Goal: Task Accomplishment & Management: Use online tool/utility

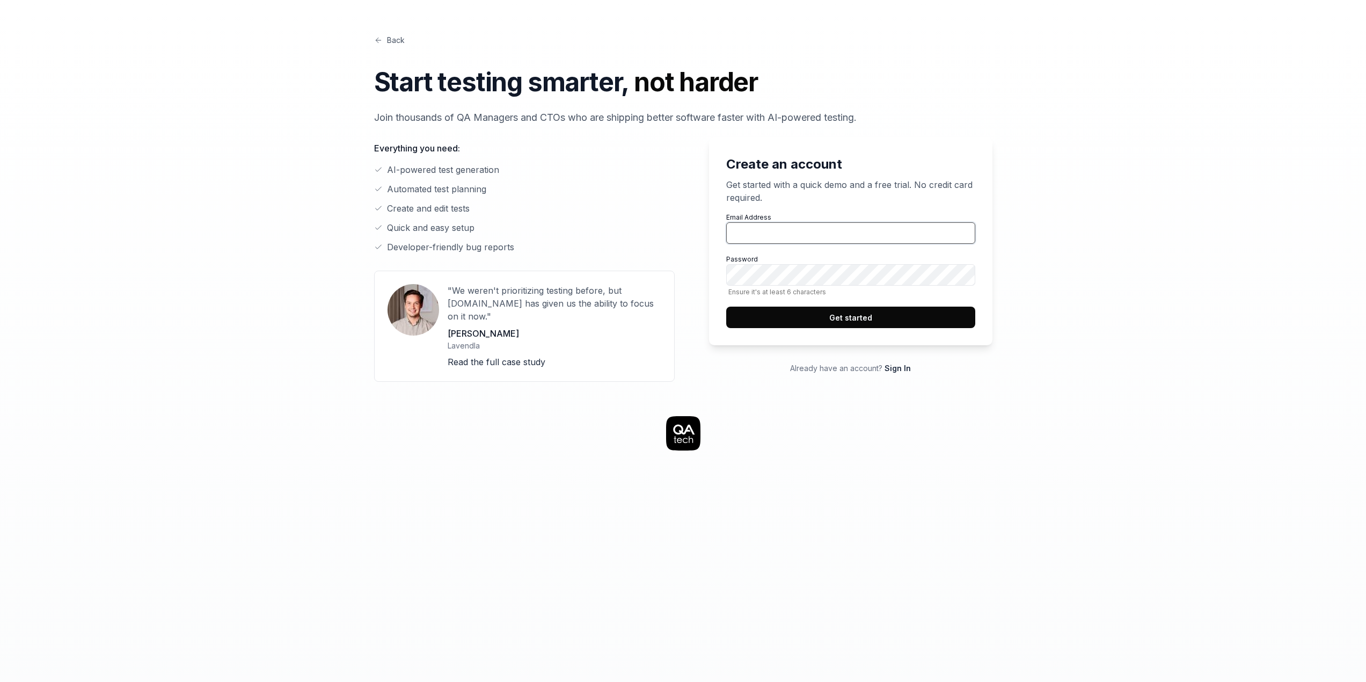
click at [751, 230] on input "Email Address" at bounding box center [850, 232] width 249 height 21
click at [734, 235] on input "[EMAIL_ADDRESS][DOMAIN_NAME]" at bounding box center [850, 232] width 249 height 21
click at [738, 233] on input "[EMAIL_ADDRESS][DOMAIN_NAME]" at bounding box center [850, 232] width 249 height 21
click at [762, 231] on input "[EMAIL_ADDRESS][DOMAIN_NAME]" at bounding box center [850, 232] width 249 height 21
type input "[EMAIL_ADDRESS][DOMAIN_NAME]"
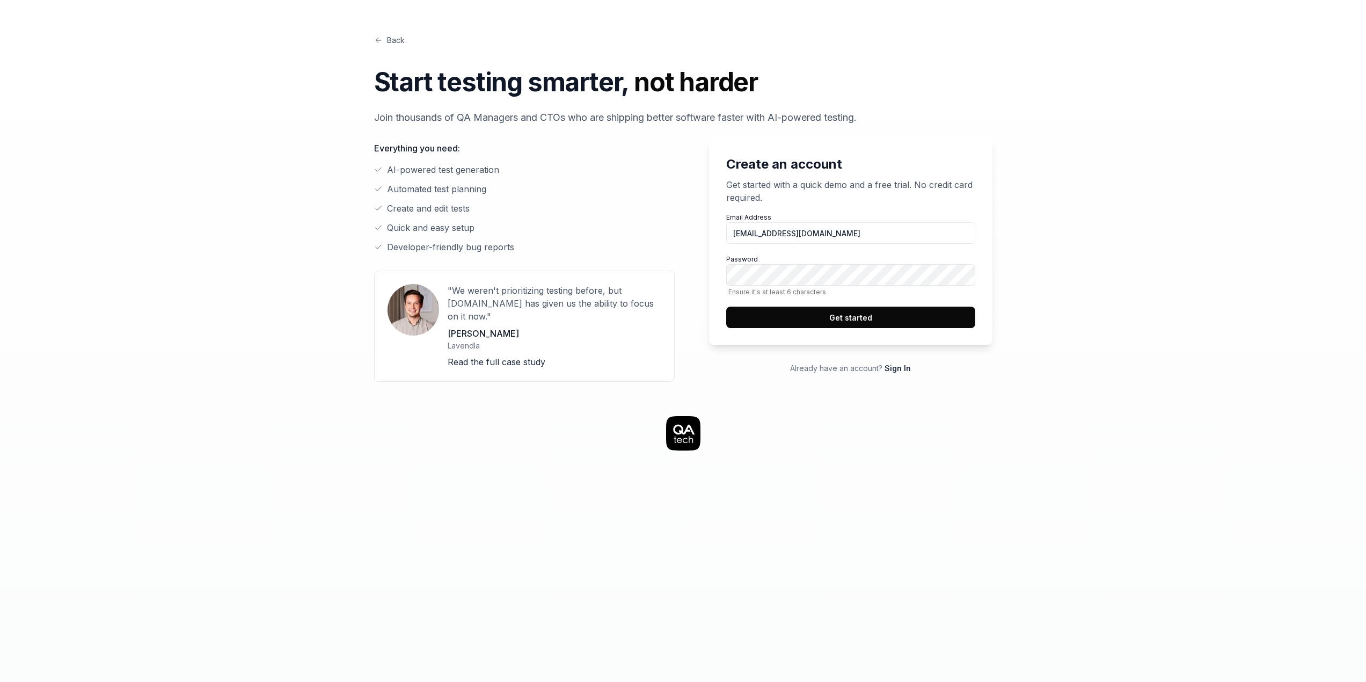
click at [693, 333] on div "Create an account Get started with a quick demo and a free trial. No credit car…" at bounding box center [842, 259] width 301 height 244
click at [829, 328] on div "Create an account Get started with a quick demo and a free trial. No credit car…" at bounding box center [850, 241] width 283 height 208
click at [845, 320] on button "Get started" at bounding box center [850, 317] width 249 height 21
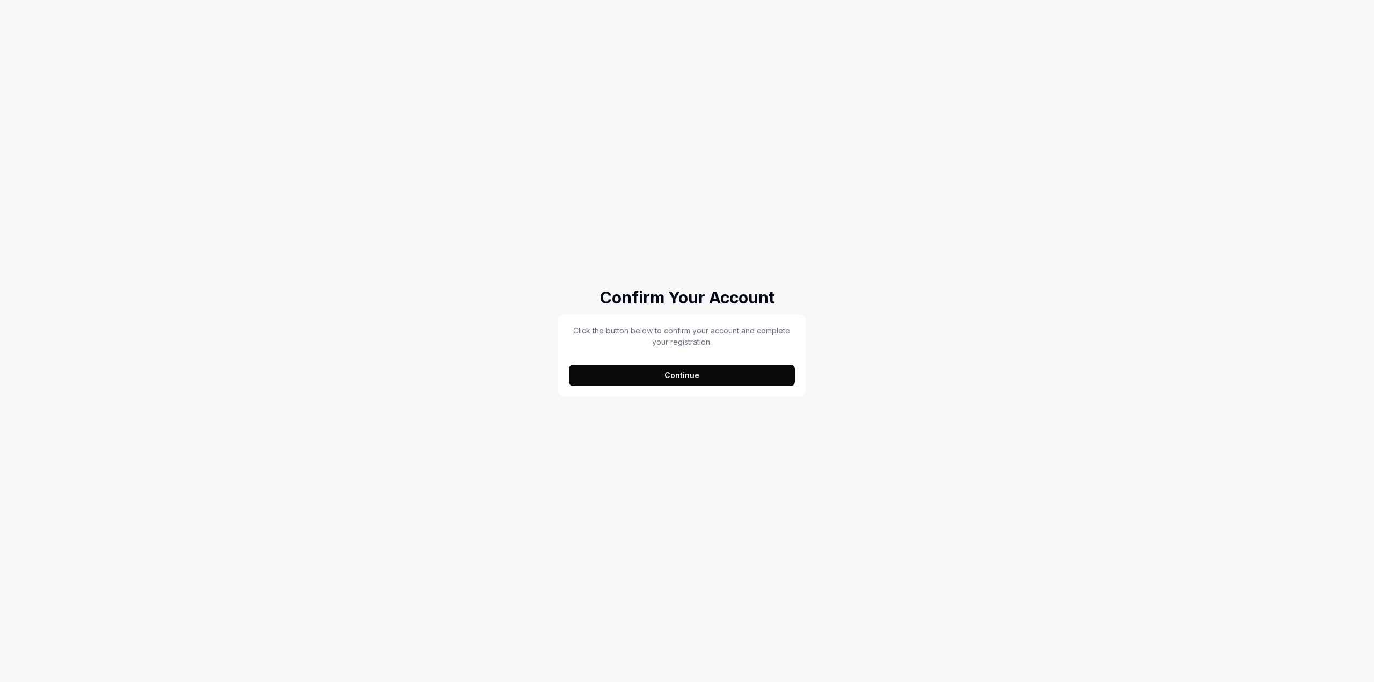
click at [696, 367] on button "Continue" at bounding box center [682, 375] width 226 height 21
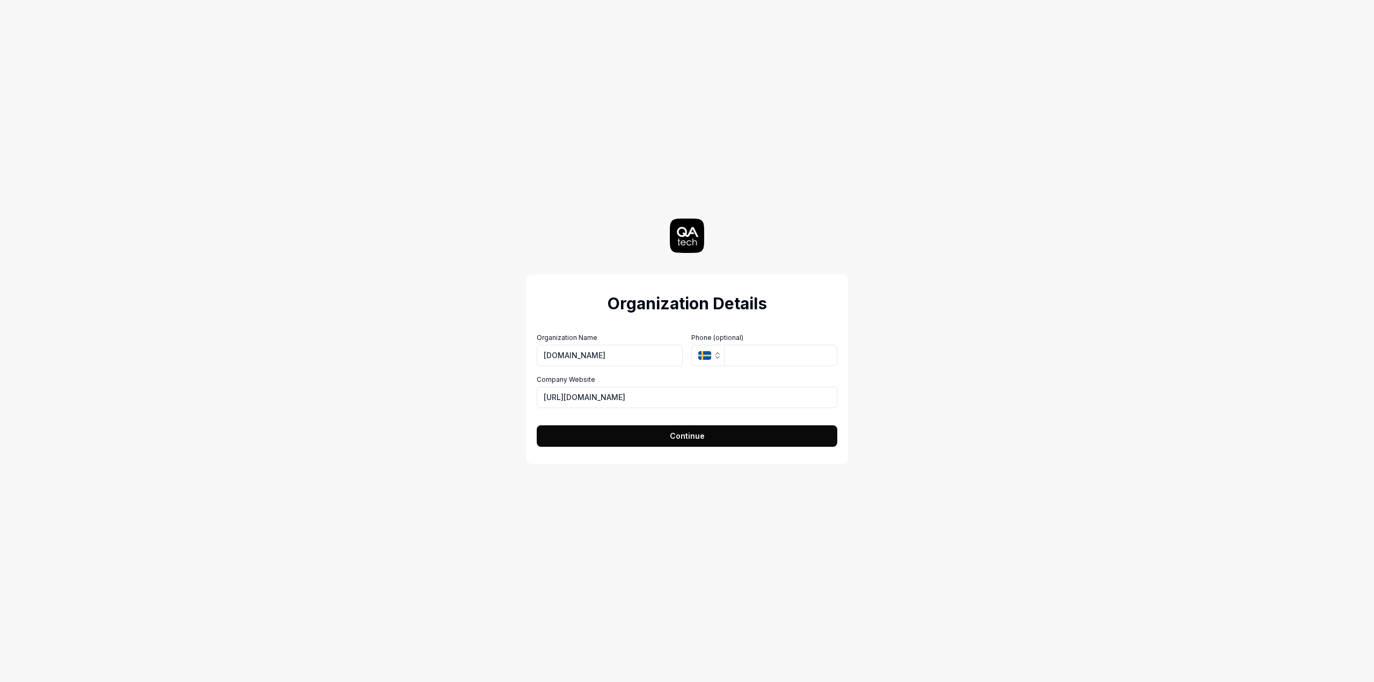
type input "Mygom.tech"
type input "+370 624 92407"
click at [613, 434] on button "Continue" at bounding box center [687, 435] width 301 height 21
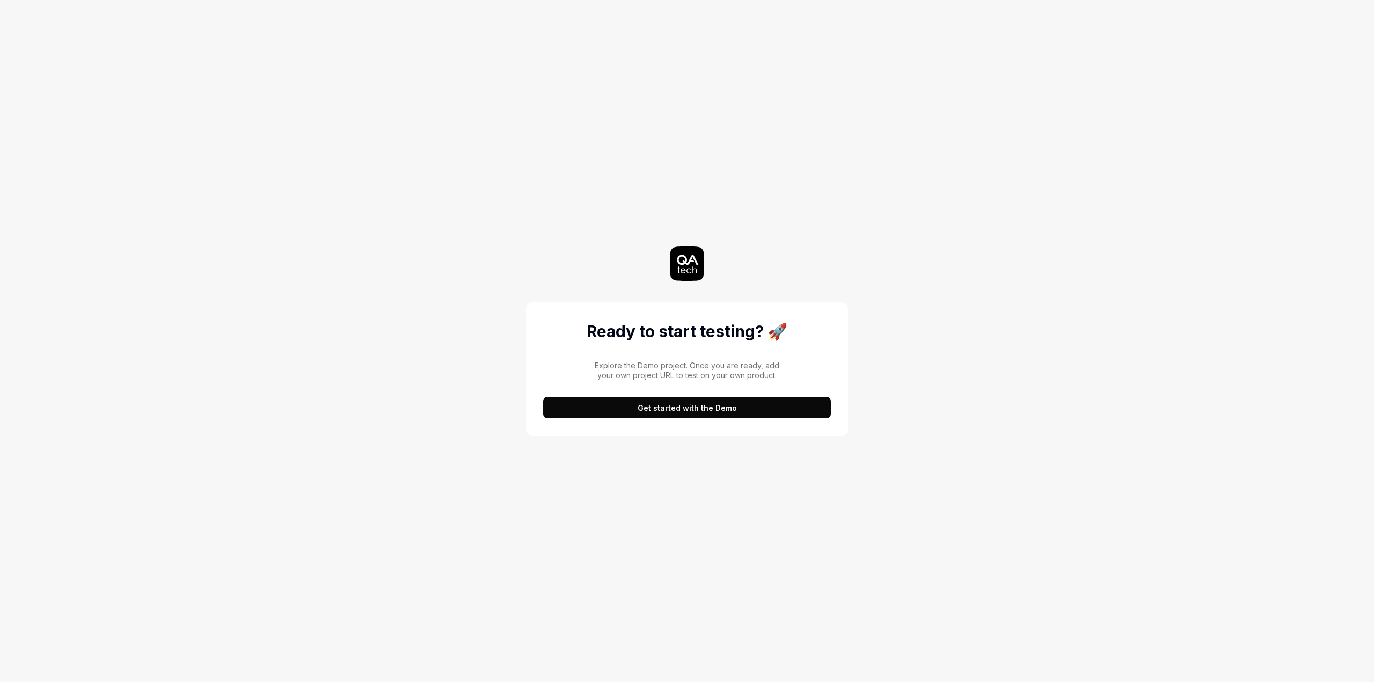
click at [642, 410] on button "Get started with the Demo" at bounding box center [687, 407] width 288 height 21
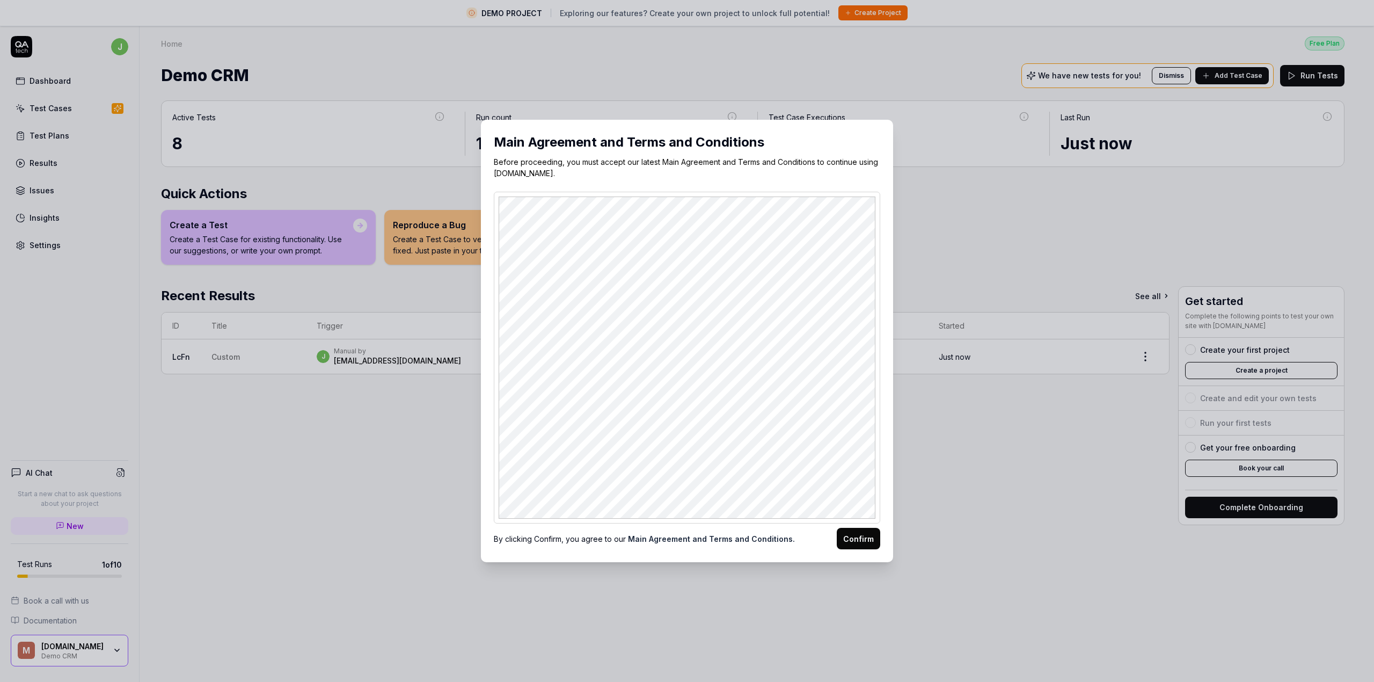
click at [848, 534] on button "Confirm" at bounding box center [858, 538] width 43 height 21
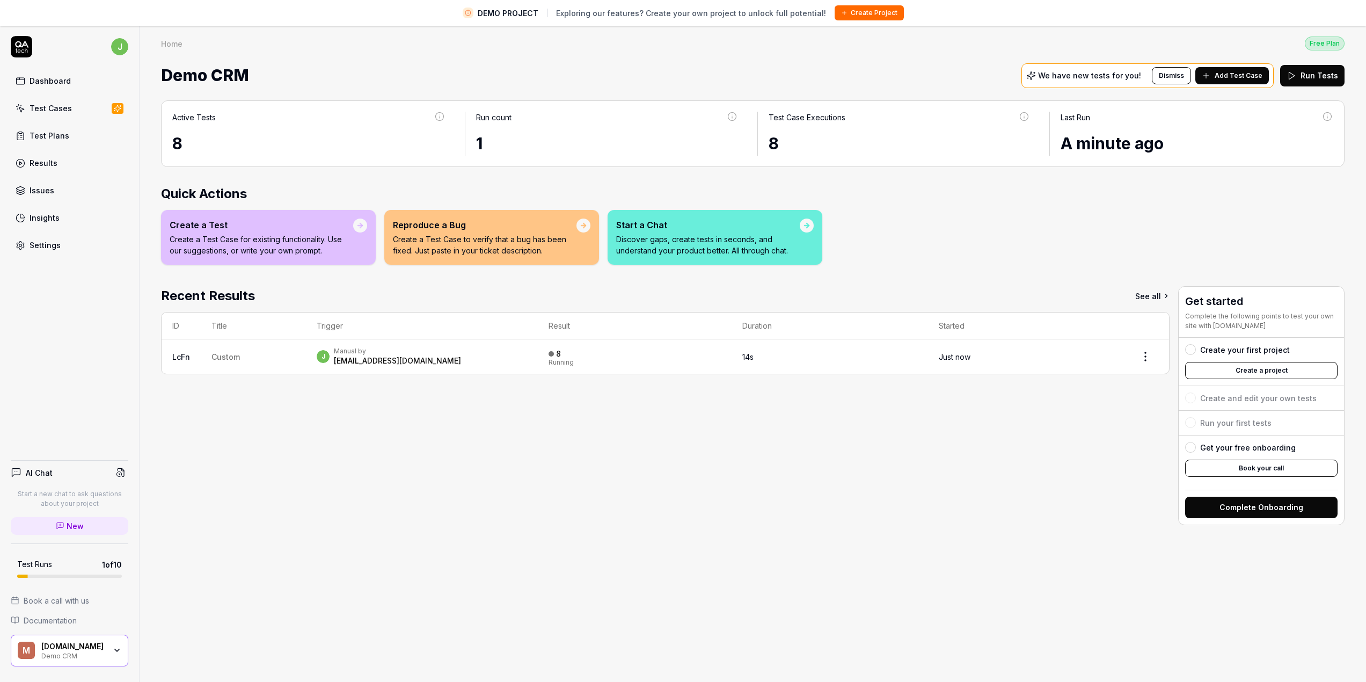
click at [1242, 369] on button "Create a project" at bounding box center [1261, 370] width 152 height 17
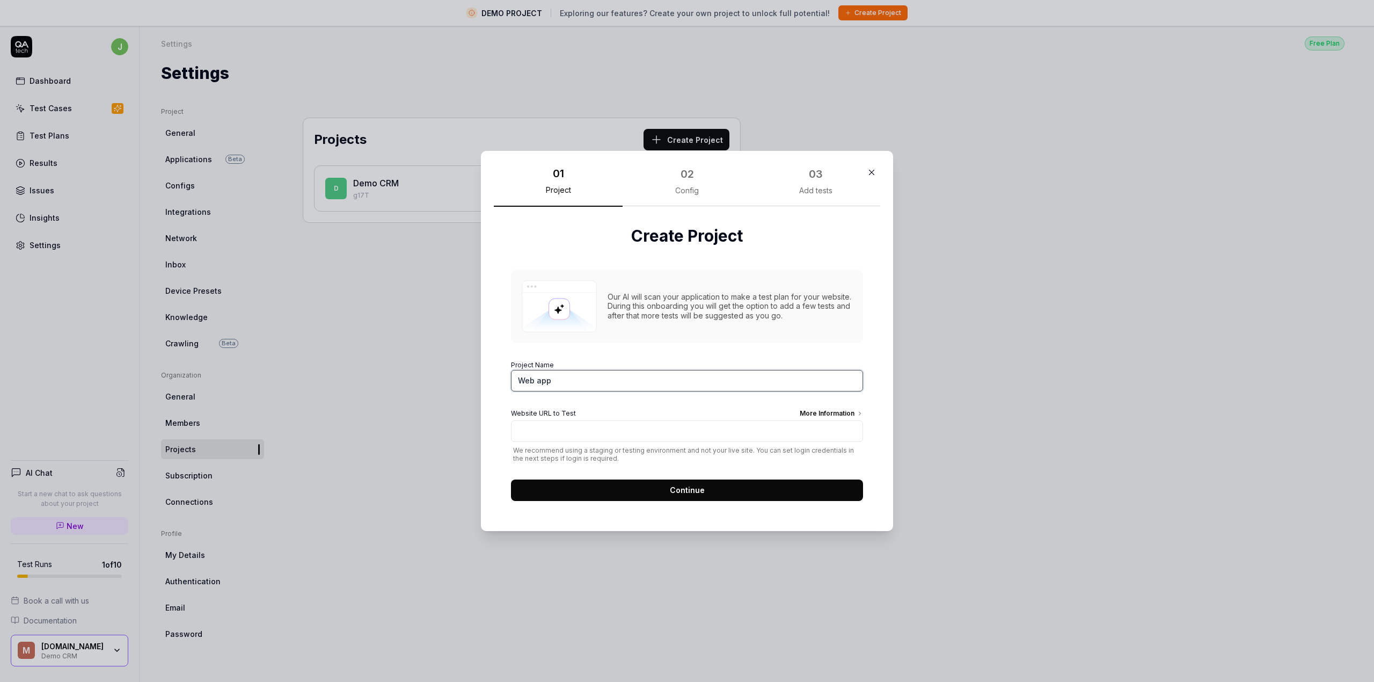
click at [584, 382] on input "Web app" at bounding box center [687, 380] width 352 height 21
type input "<"
type input "Mokyklele pasaka"
paste input "https://mokyklele-fe.mygom-test.tech/lt"
click at [834, 410] on div "More Information" at bounding box center [831, 415] width 63 height 12
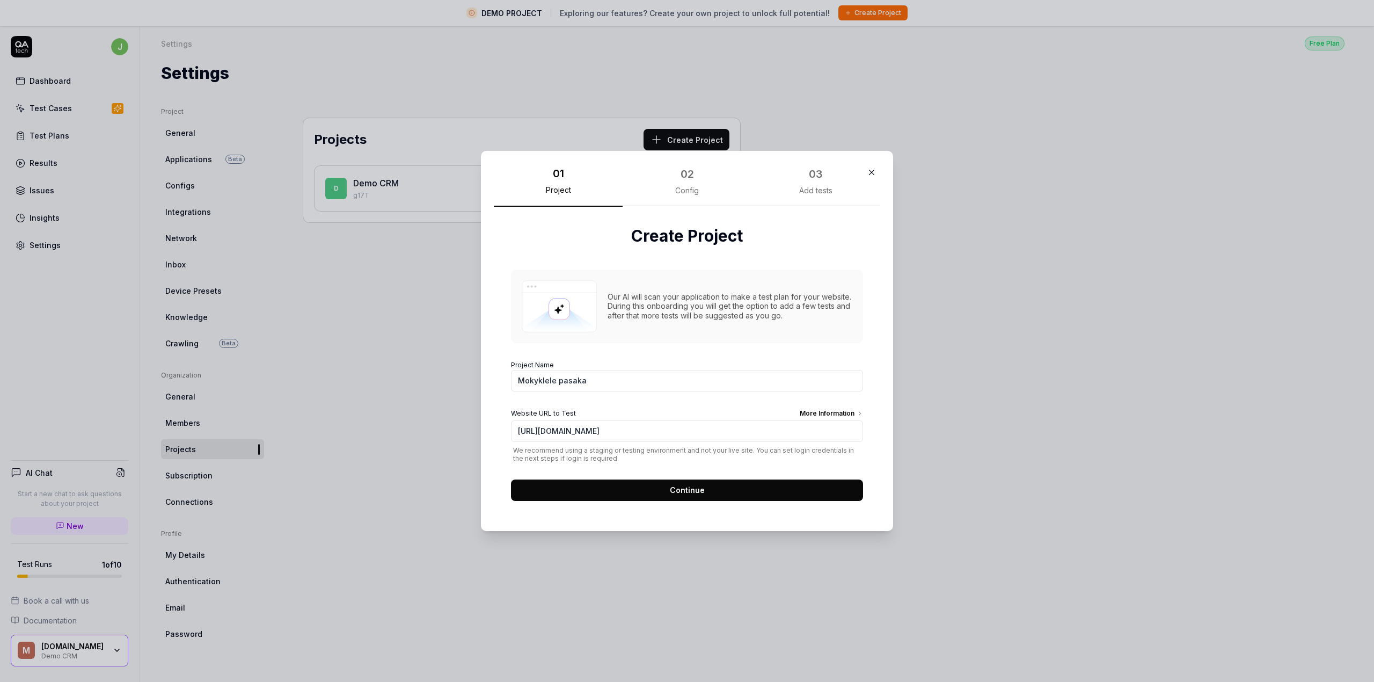
click at [834, 420] on input "https://mokyklele-fe.mygom-test.tech" at bounding box center [687, 430] width 352 height 21
click at [541, 432] on input "https://mokyklele-fe.mygom-test.tech" at bounding box center [687, 430] width 352 height 21
click at [806, 417] on div "More Information" at bounding box center [831, 415] width 63 height 12
click at [806, 420] on input "https://justas.mokyklele-fe.mygom-test.tech" at bounding box center [687, 430] width 352 height 21
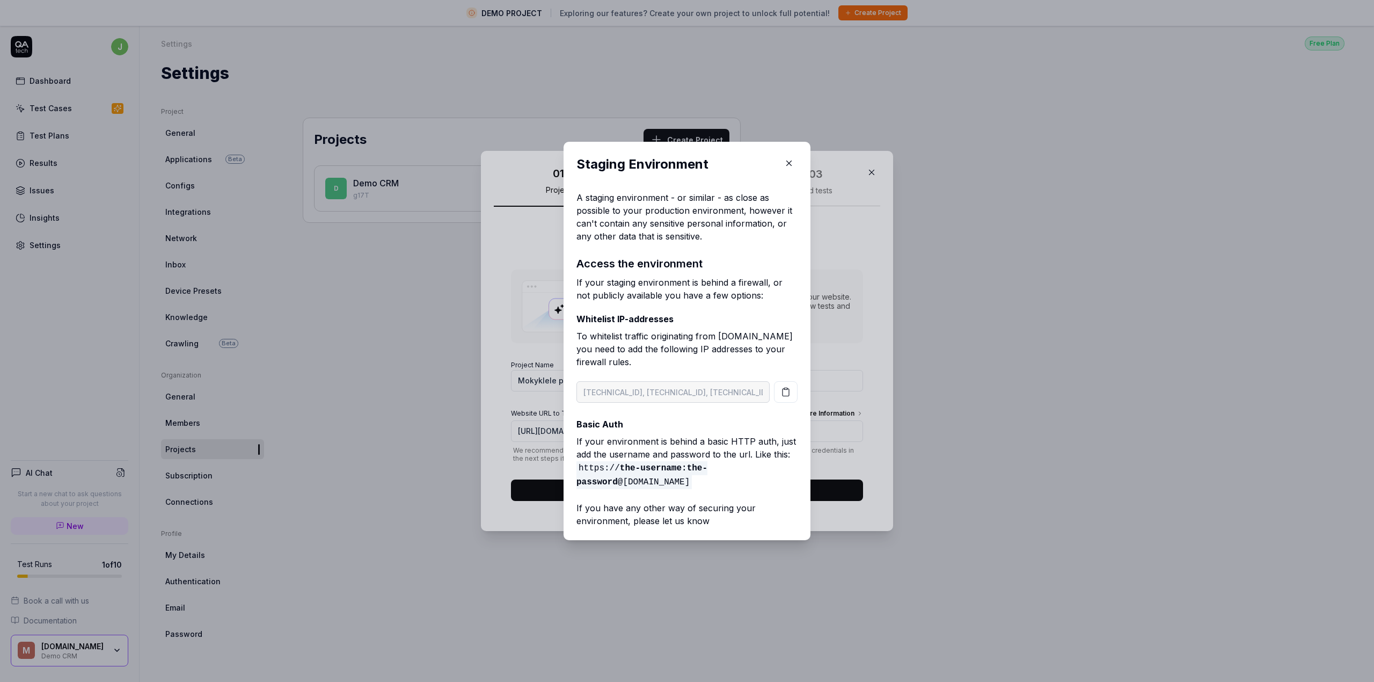
click at [542, 402] on div "​ Staging Environment A staging environment - or similar - as close as possible…" at bounding box center [687, 341] width 290 height 424
click at [542, 425] on div "​ Staging Environment A staging environment - or similar - as close as possible…" at bounding box center [687, 341] width 290 height 424
click at [789, 166] on icon "button" at bounding box center [789, 163] width 10 height 10
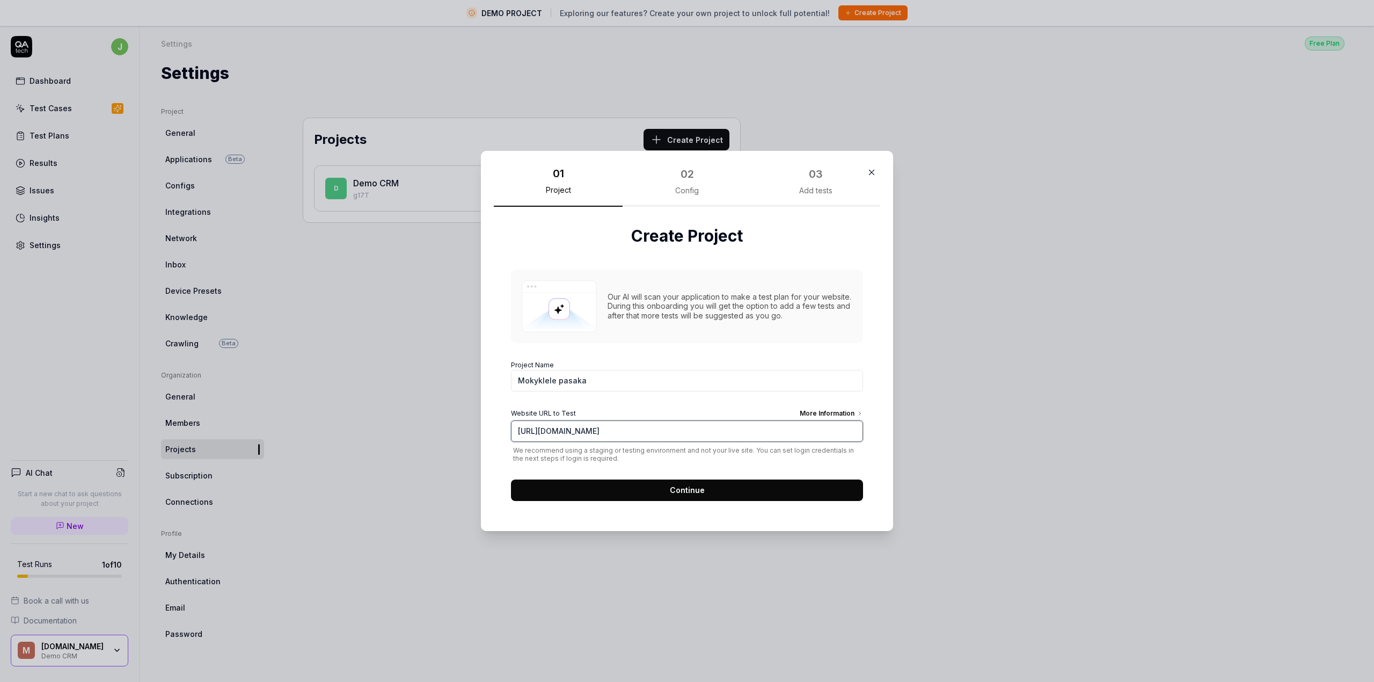
click at [565, 431] on input "https://justas.mokyklele-fe.mygom-test.tech" at bounding box center [687, 430] width 352 height 21
type input "https:[EMAIL_ADDRESS][DOMAIN_NAME]:[EMAIL_ADDRESS][DOMAIN_NAME]"
click at [695, 492] on span "Continue" at bounding box center [687, 489] width 35 height 11
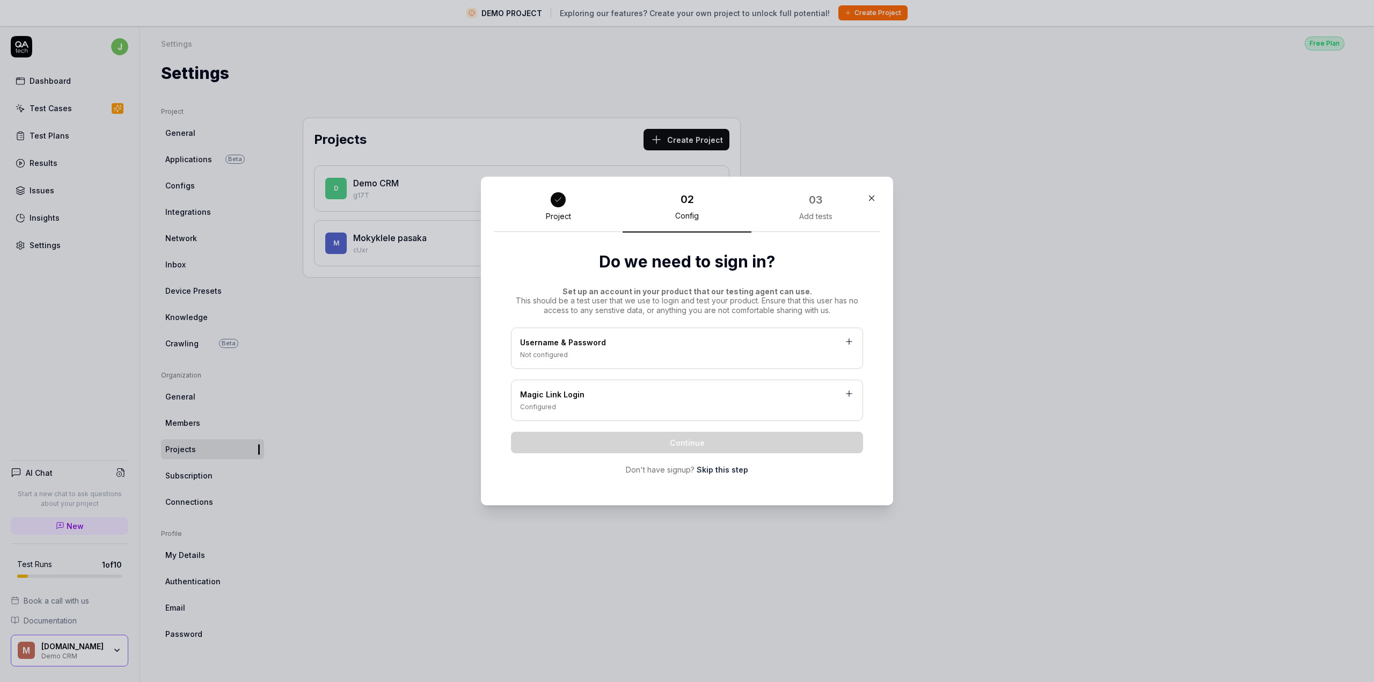
click at [614, 345] on div "Username & Password" at bounding box center [687, 343] width 334 height 13
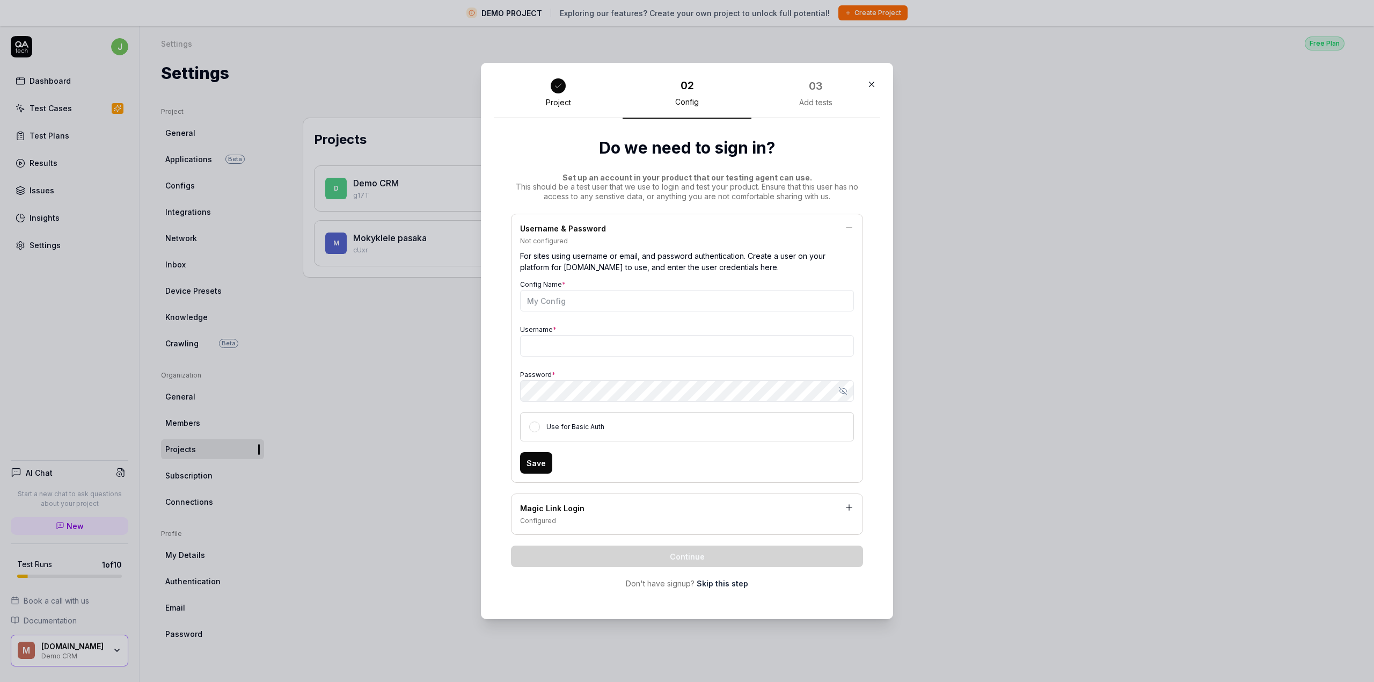
click at [555, 91] on div at bounding box center [558, 85] width 15 height 15
click at [551, 304] on input "Config Name *" at bounding box center [687, 300] width 334 height 21
type input "authj"
type input "[EMAIL_ADDRESS][DOMAIN_NAME]"
click at [525, 473] on button "Save" at bounding box center [536, 462] width 32 height 21
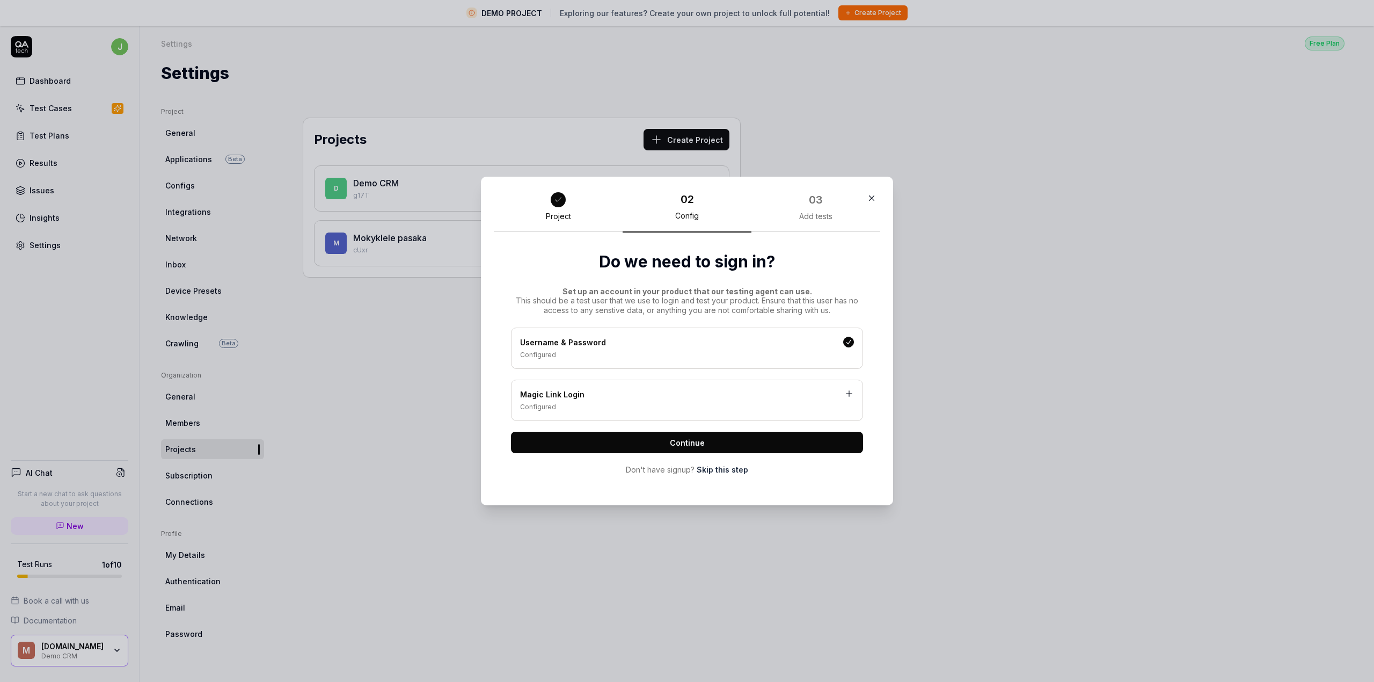
click at [581, 440] on button "Continue" at bounding box center [687, 442] width 352 height 21
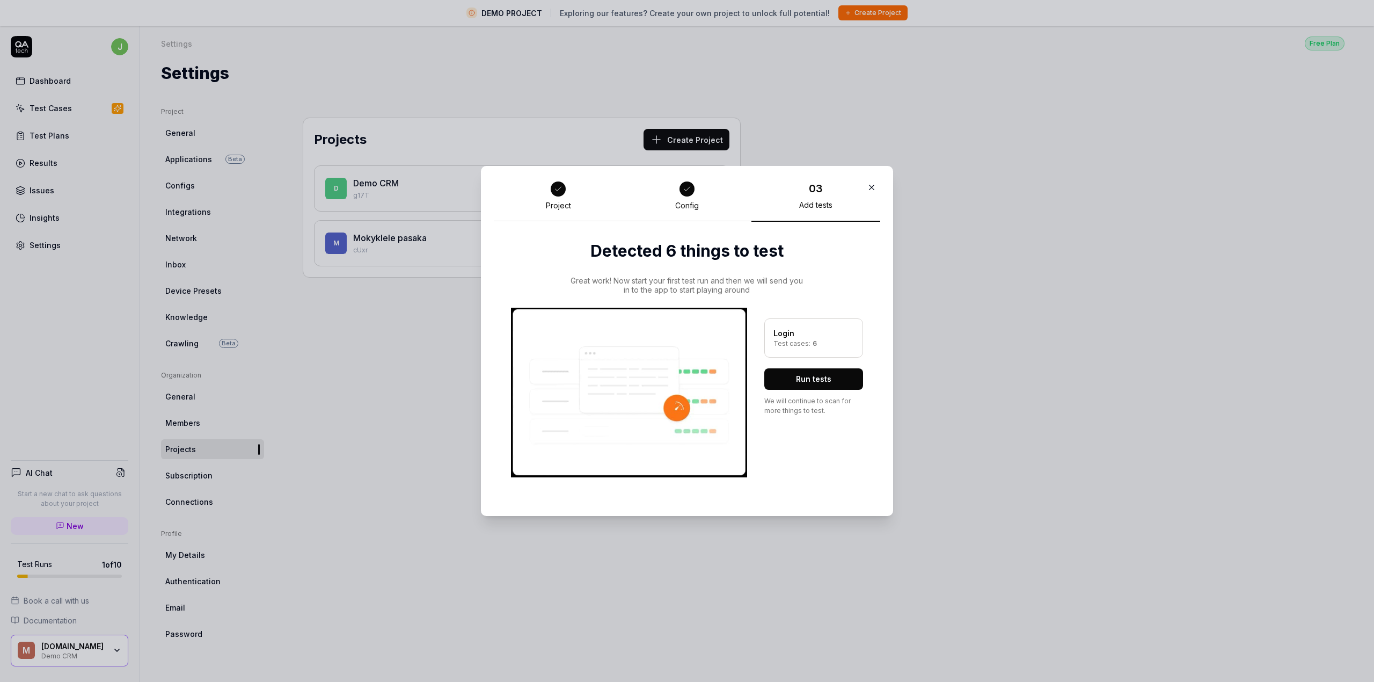
click at [558, 194] on div at bounding box center [558, 188] width 15 height 15
click at [783, 384] on button "Run tests" at bounding box center [814, 378] width 99 height 21
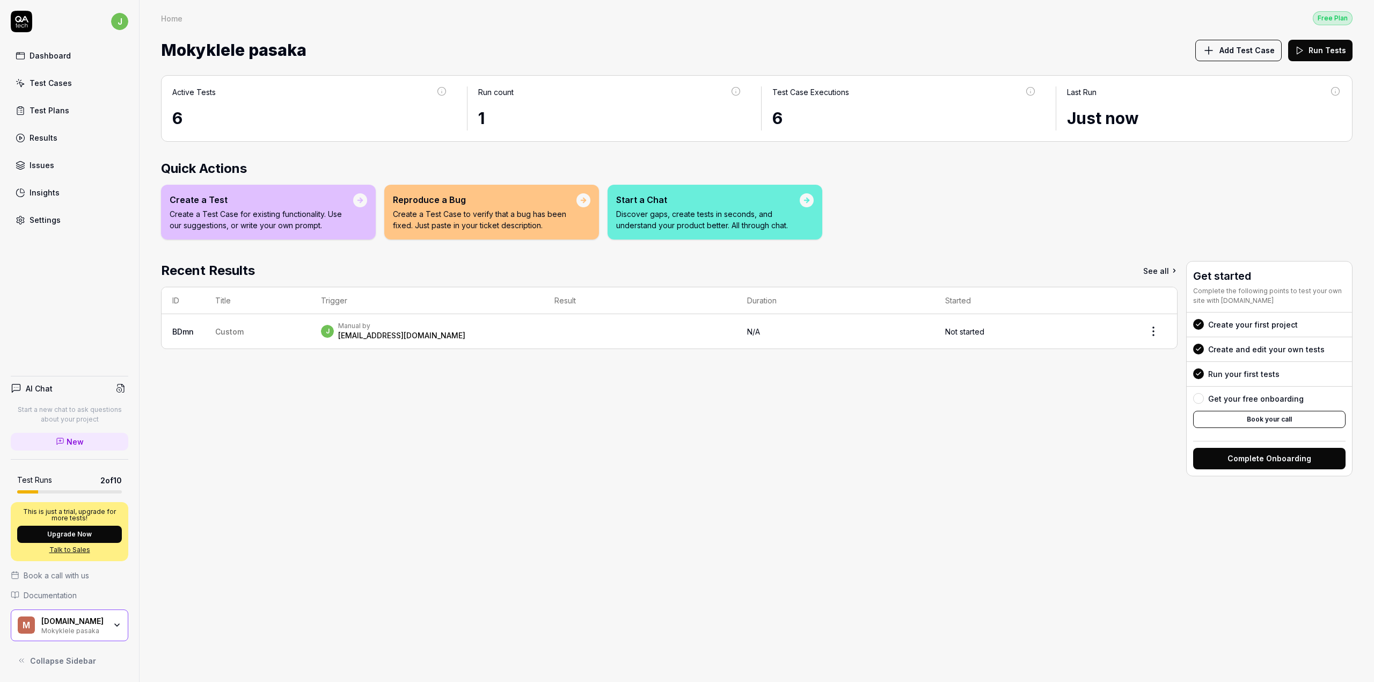
click at [58, 88] on div "Test Cases" at bounding box center [51, 82] width 42 height 11
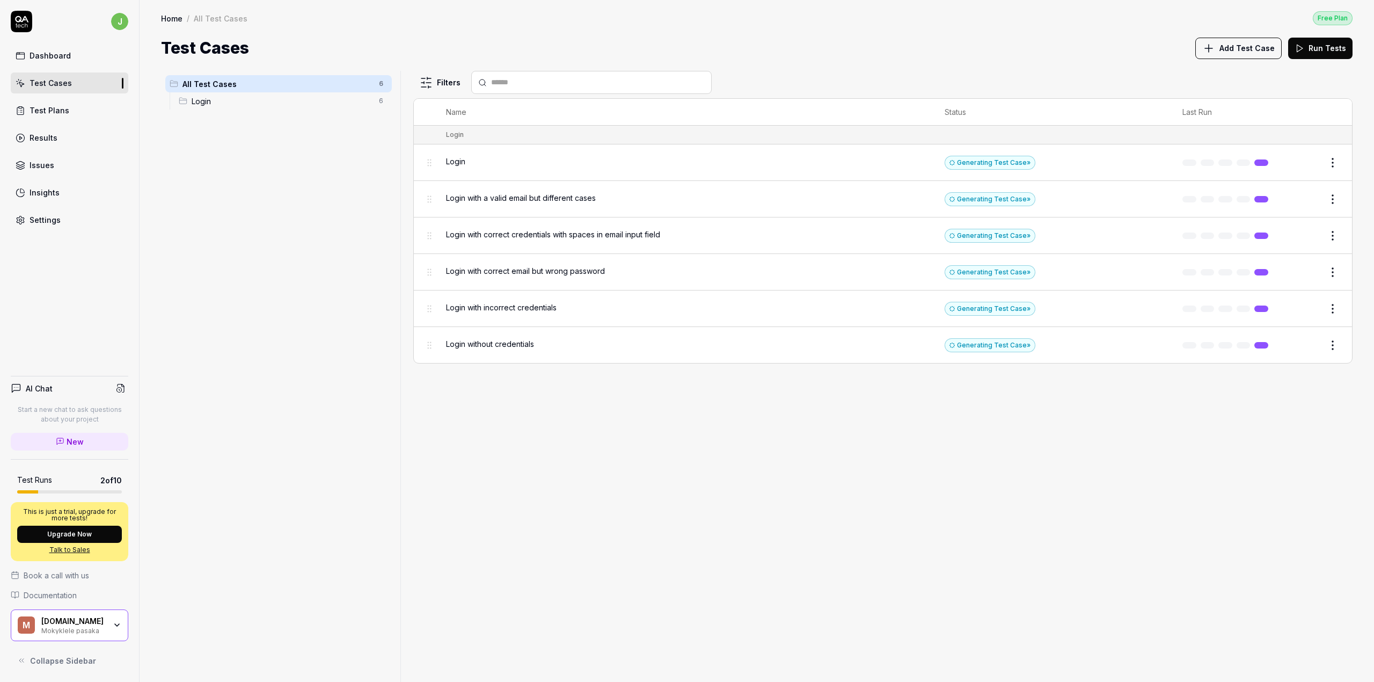
click at [450, 156] on span "Login" at bounding box center [455, 161] width 19 height 11
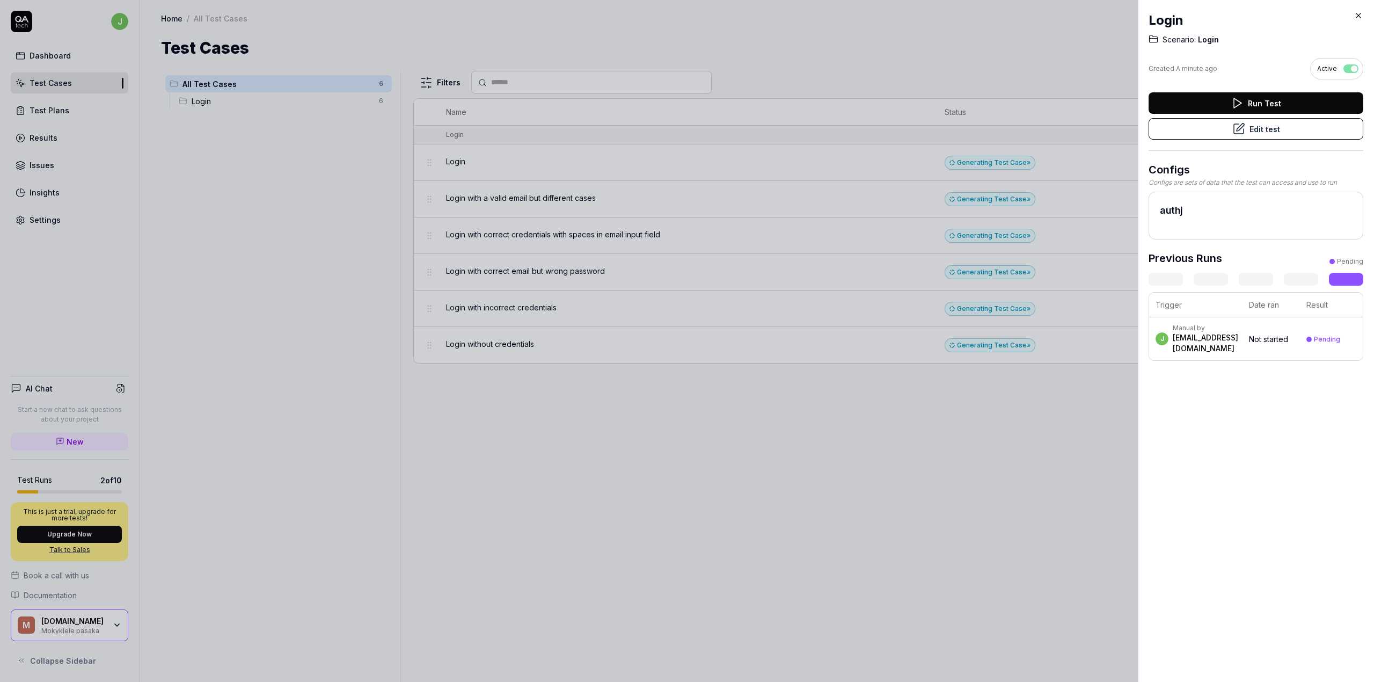
click at [1249, 101] on button "Run Test" at bounding box center [1256, 102] width 215 height 21
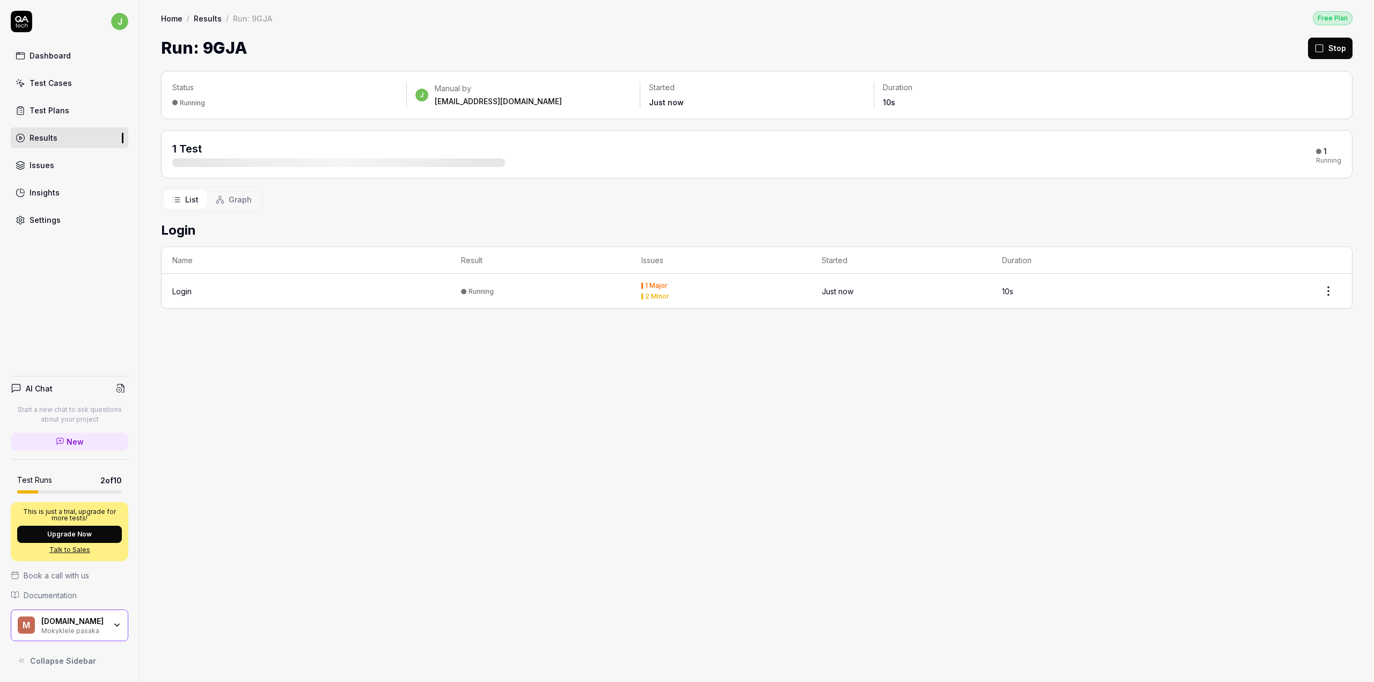
click at [469, 285] on td "Running" at bounding box center [540, 291] width 180 height 34
click at [103, 623] on div "[DOMAIN_NAME]" at bounding box center [73, 621] width 64 height 10
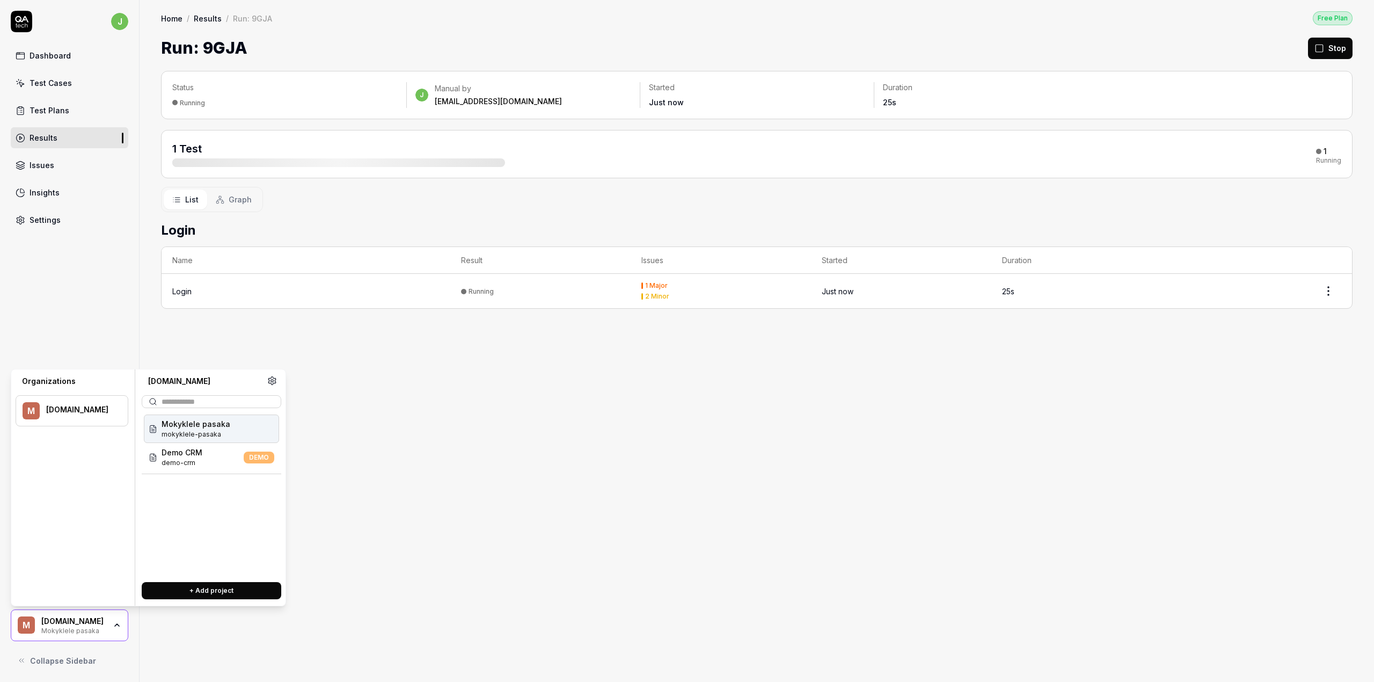
click at [274, 378] on icon at bounding box center [272, 381] width 8 height 8
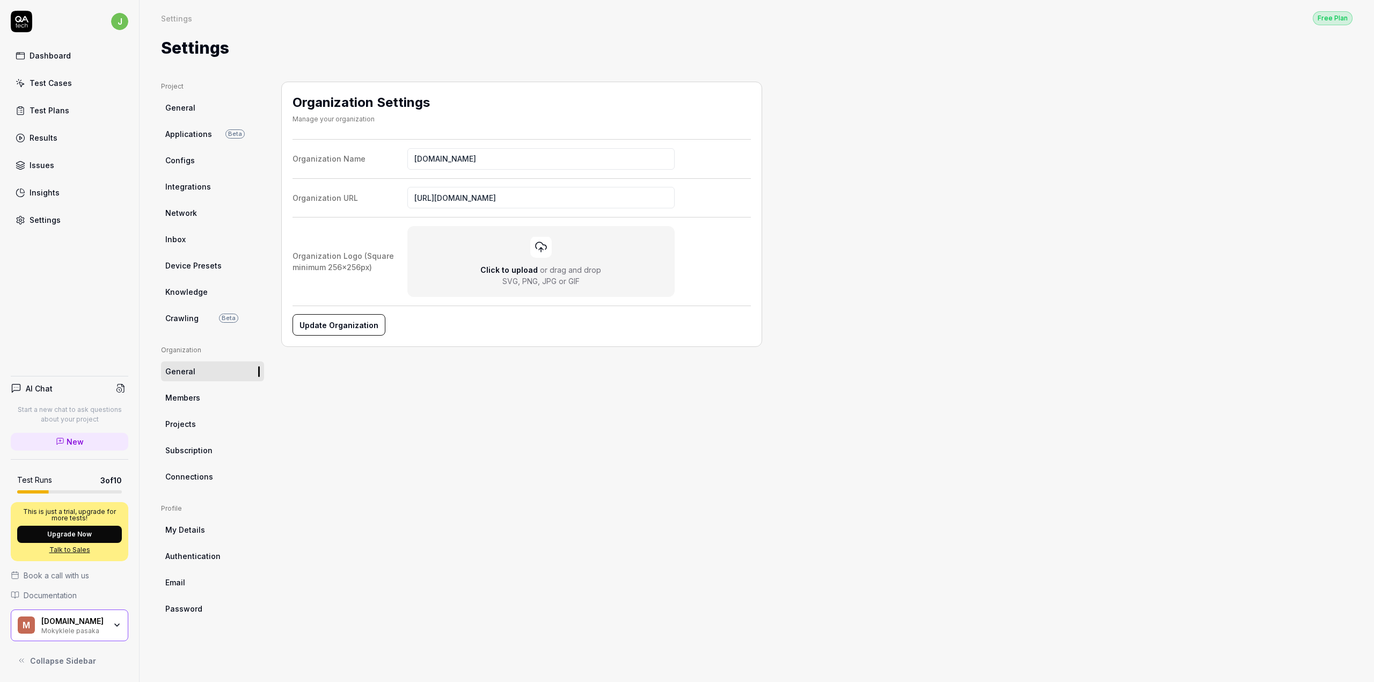
click at [194, 427] on span "Projects" at bounding box center [180, 423] width 31 height 11
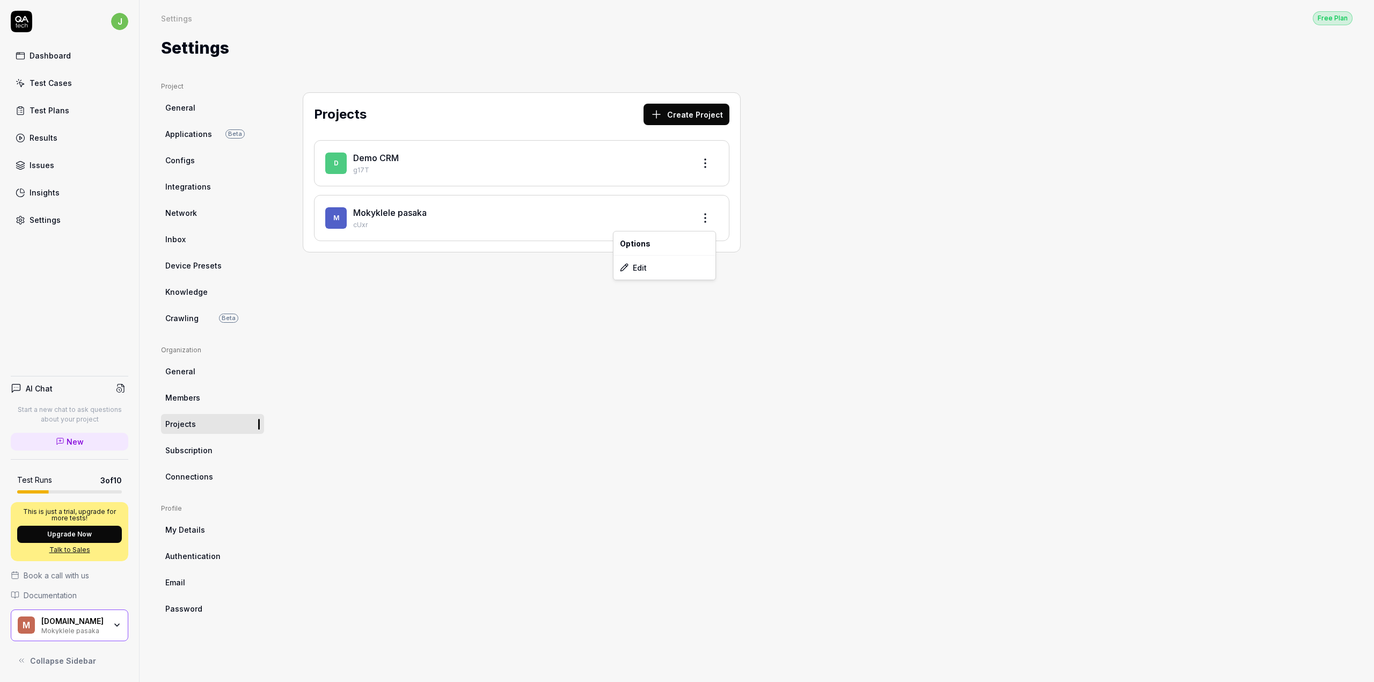
click at [709, 212] on html "j Dashboard Test Cases Test Plans Results Issues Insights Settings AI Chat Star…" at bounding box center [687, 341] width 1374 height 682
click at [659, 268] on div "Edit" at bounding box center [665, 268] width 102 height 24
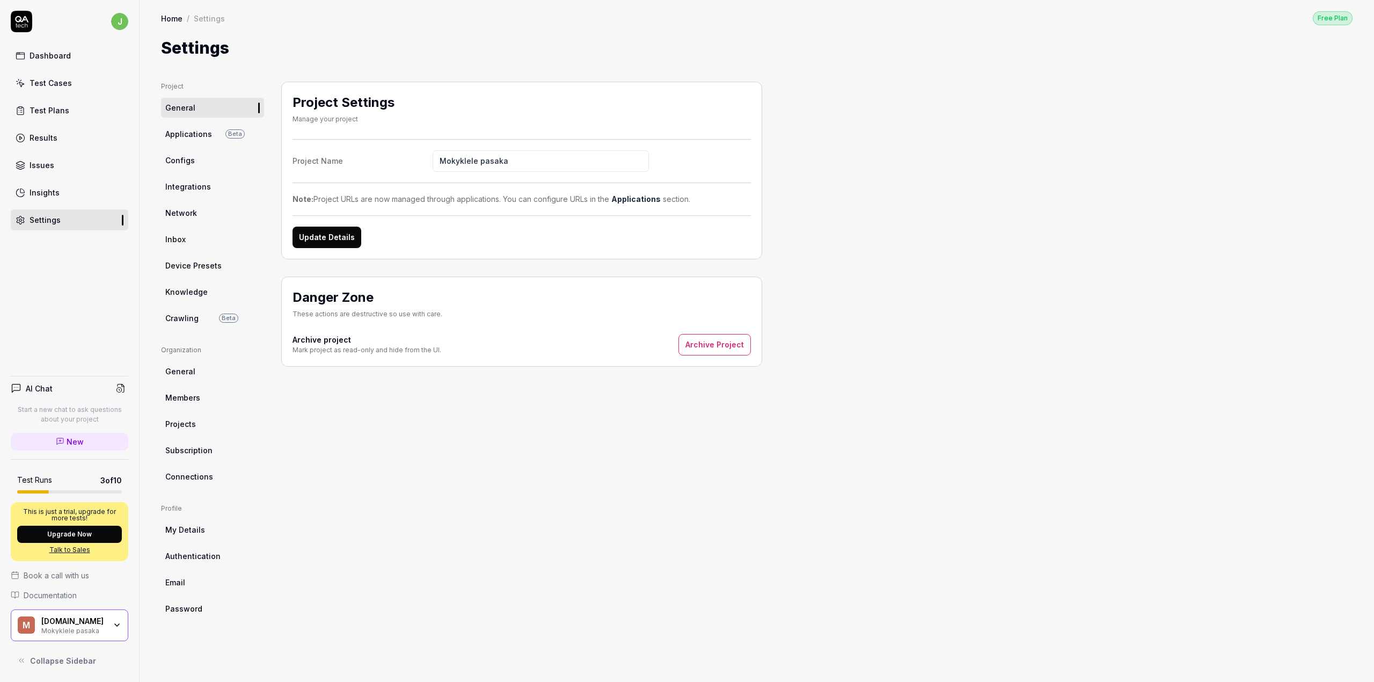
click at [334, 237] on button "Update Details" at bounding box center [327, 237] width 69 height 21
click at [184, 134] on span "Applications" at bounding box center [188, 133] width 47 height 11
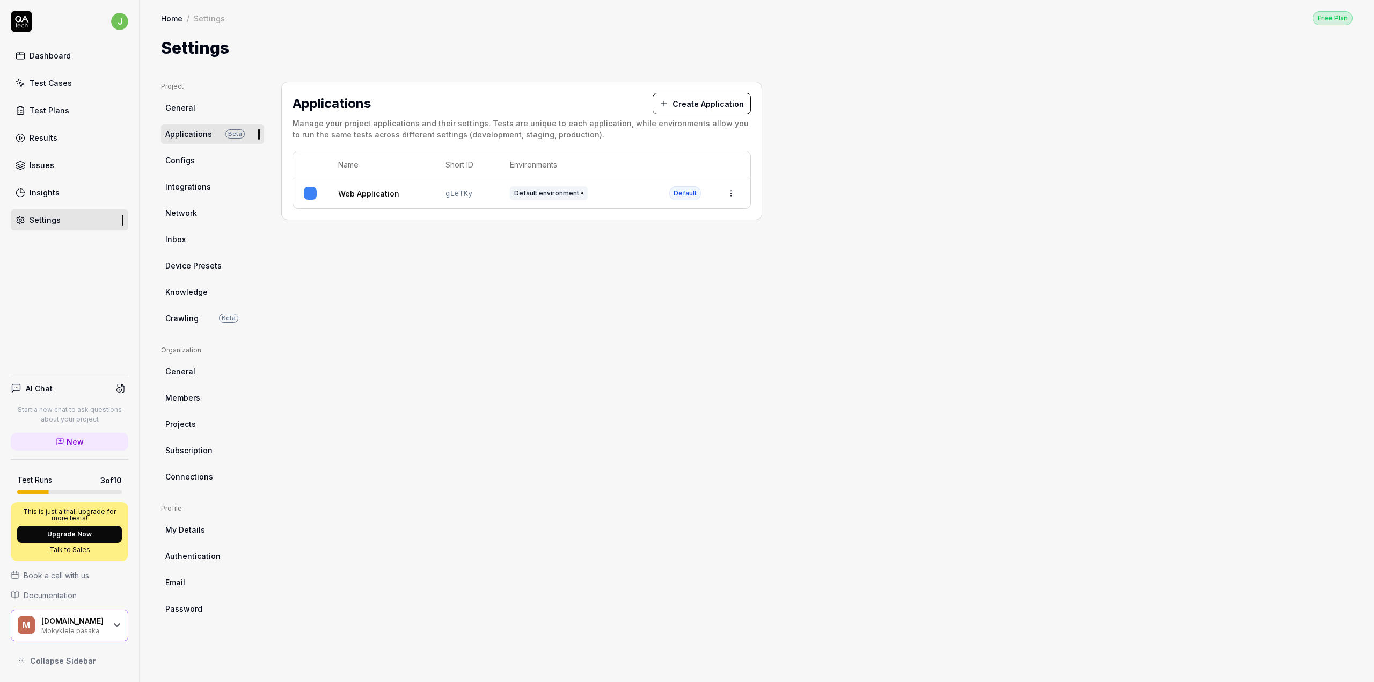
click at [738, 195] on html "j Dashboard Test Cases Test Plans Results Issues Insights Settings AI Chat Star…" at bounding box center [687, 341] width 1374 height 682
click at [658, 262] on div "Edit" at bounding box center [681, 264] width 126 height 24
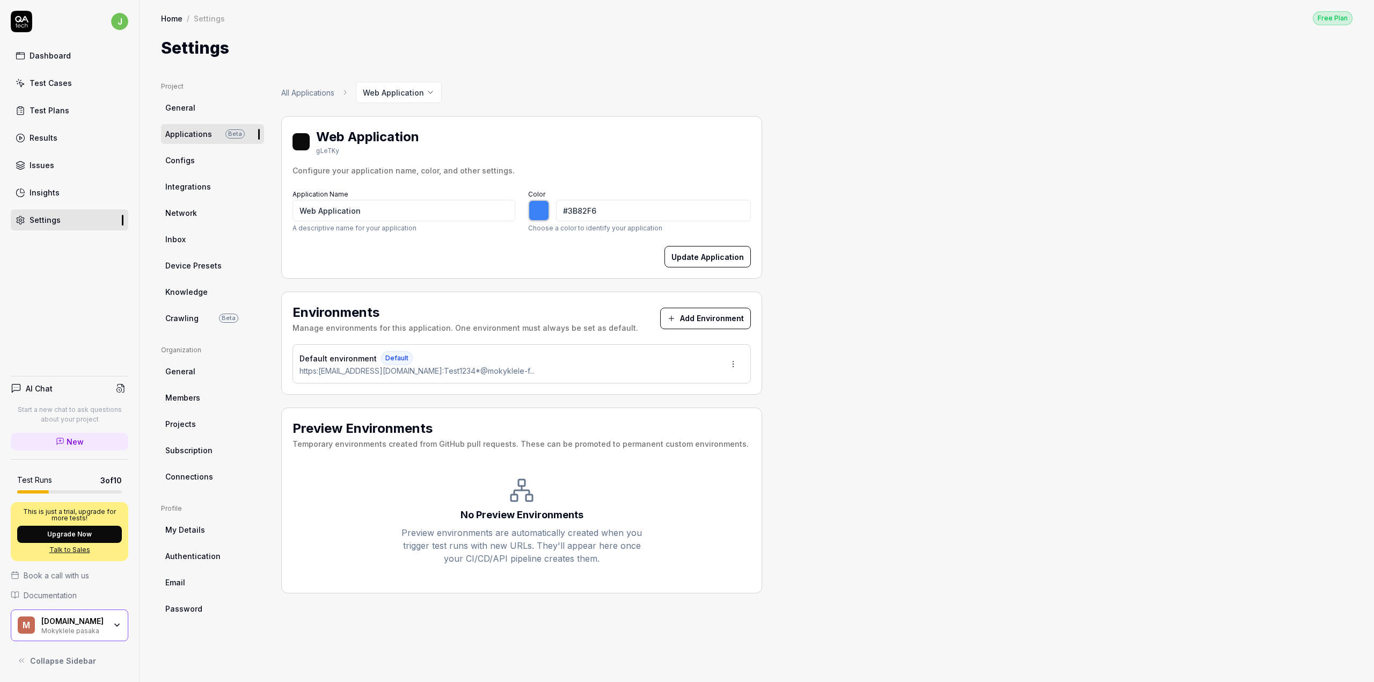
type input "*******"
click at [733, 365] on html "j Dashboard Test Cases Test Plans Results Issues Insights Settings AI Chat Star…" at bounding box center [687, 341] width 1374 height 682
click at [689, 405] on div "Edit" at bounding box center [692, 414] width 109 height 24
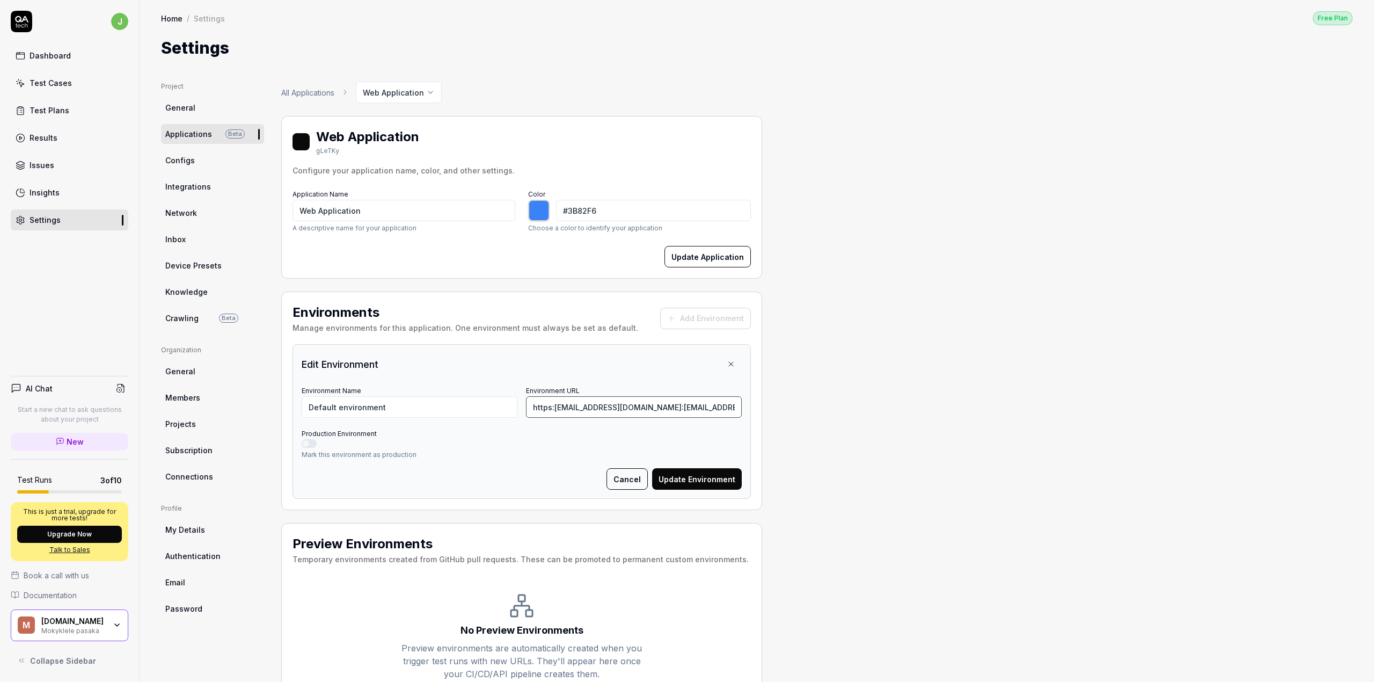
click at [687, 412] on input "https:[EMAIL_ADDRESS][DOMAIN_NAME]:[EMAIL_ADDRESS][DOMAIN_NAME]" at bounding box center [634, 406] width 216 height 21
drag, startPoint x: 728, startPoint y: 407, endPoint x: 710, endPoint y: 406, distance: 17.7
click at [710, 406] on input "https:[EMAIL_ADDRESS][DOMAIN_NAME]:[EMAIL_ADDRESS][DOMAIN_NAME]" at bounding box center [634, 406] width 216 height 21
click at [725, 406] on input "https:[EMAIL_ADDRESS][DOMAIN_NAME]:[EMAIL_ADDRESS][DOMAIN_NAME]" at bounding box center [634, 406] width 216 height 21
drag, startPoint x: 731, startPoint y: 409, endPoint x: 557, endPoint y: 408, distance: 174.5
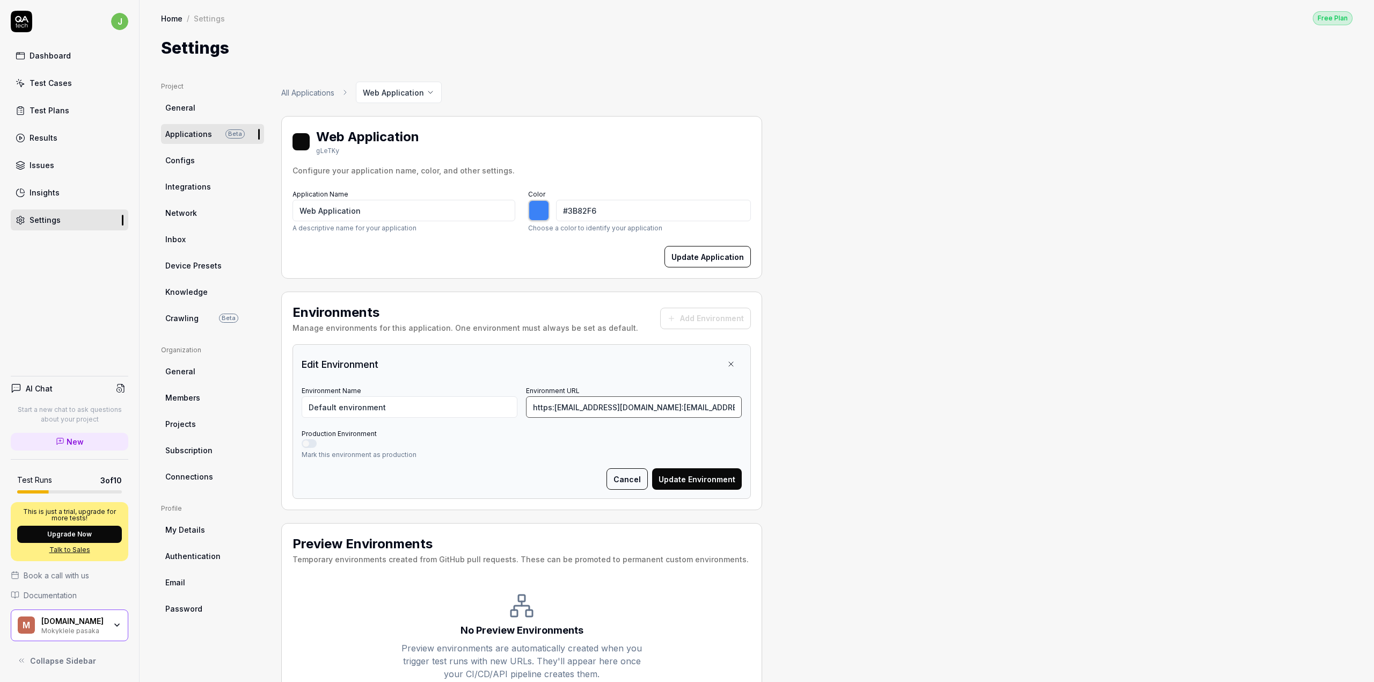
click at [557, 408] on input "https:[EMAIL_ADDRESS][DOMAIN_NAME]:[EMAIL_ADDRESS][DOMAIN_NAME]" at bounding box center [634, 406] width 216 height 21
type input "https:/[DOMAIN_NAME]"
click at [696, 478] on button "Update Environment" at bounding box center [697, 478] width 90 height 21
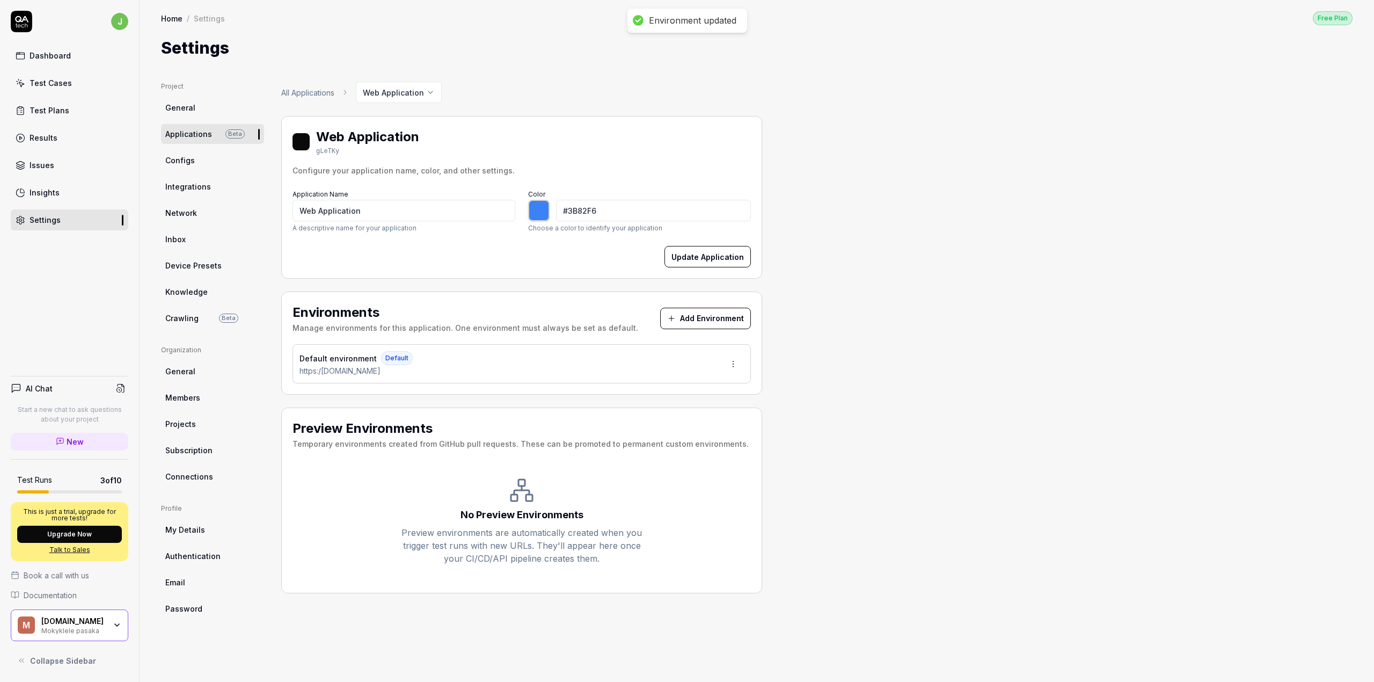
type input "*******"
click at [49, 112] on div "Test Plans" at bounding box center [50, 110] width 40 height 11
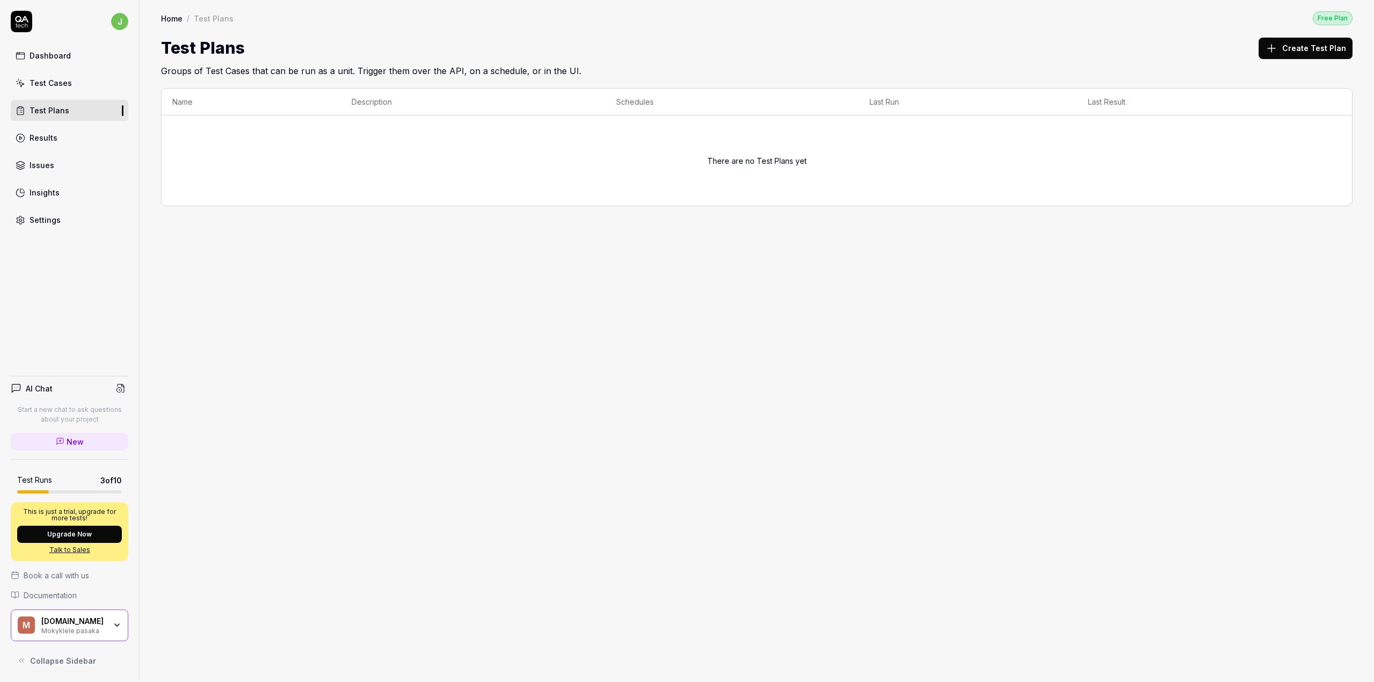
click at [51, 83] on div "Test Cases" at bounding box center [51, 82] width 42 height 11
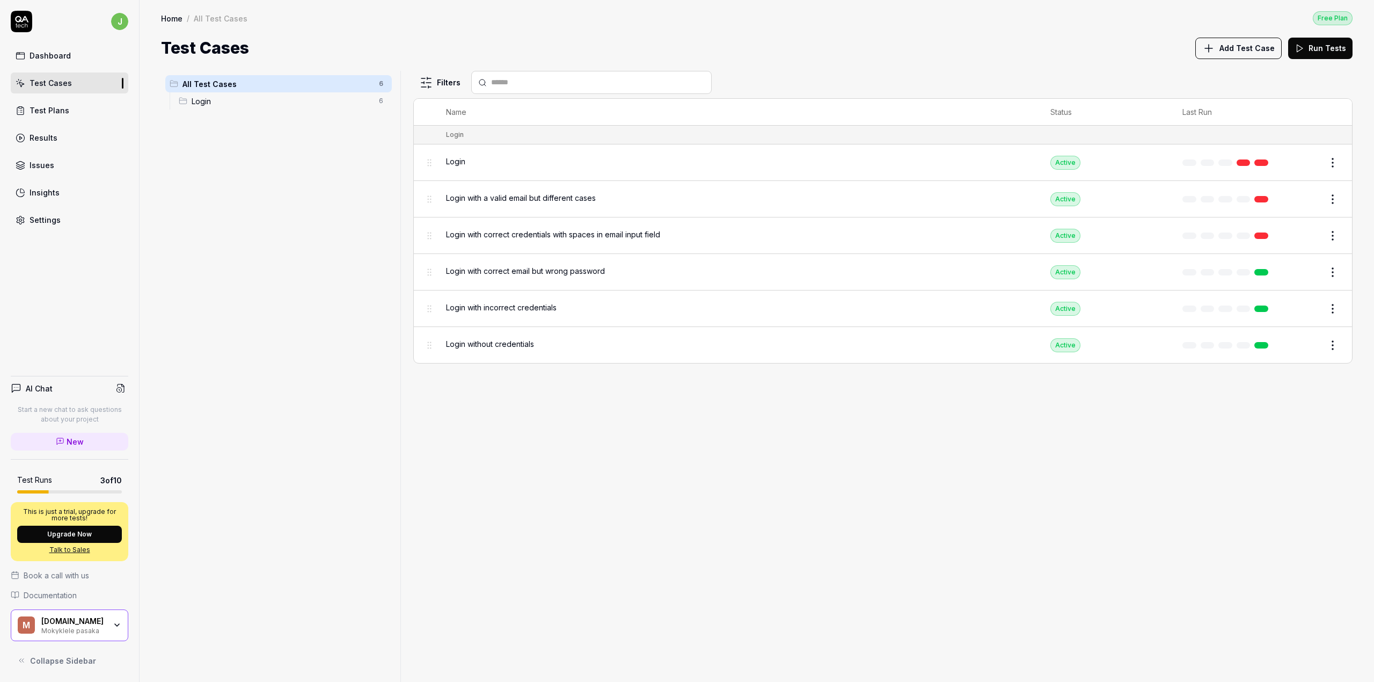
click at [1329, 160] on html "j Dashboard Test Cases Test Plans Results Issues Insights Settings AI Chat Star…" at bounding box center [687, 341] width 1374 height 682
click at [1278, 213] on div "Run Test" at bounding box center [1288, 208] width 102 height 24
click at [1323, 652] on button "View run" at bounding box center [1320, 653] width 47 height 21
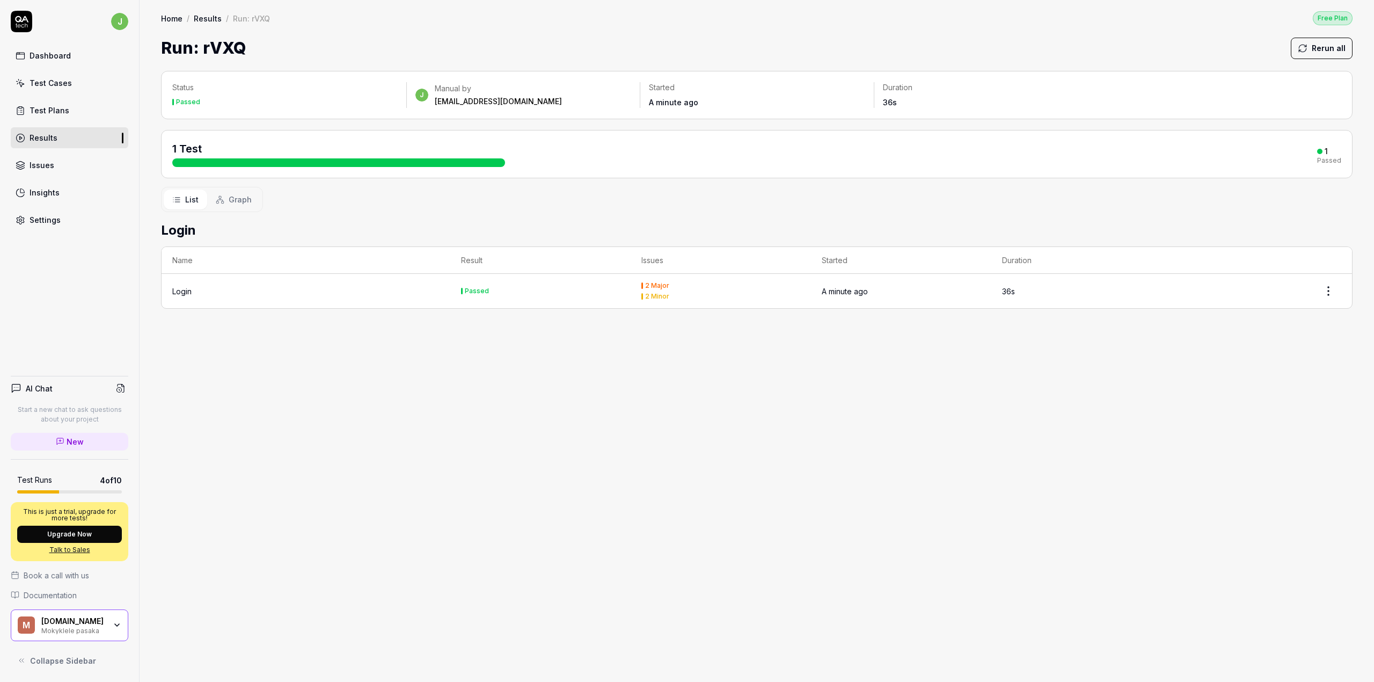
click at [1315, 46] on button "Rerun all" at bounding box center [1322, 48] width 62 height 21
click at [236, 202] on span "Graph" at bounding box center [240, 199] width 23 height 11
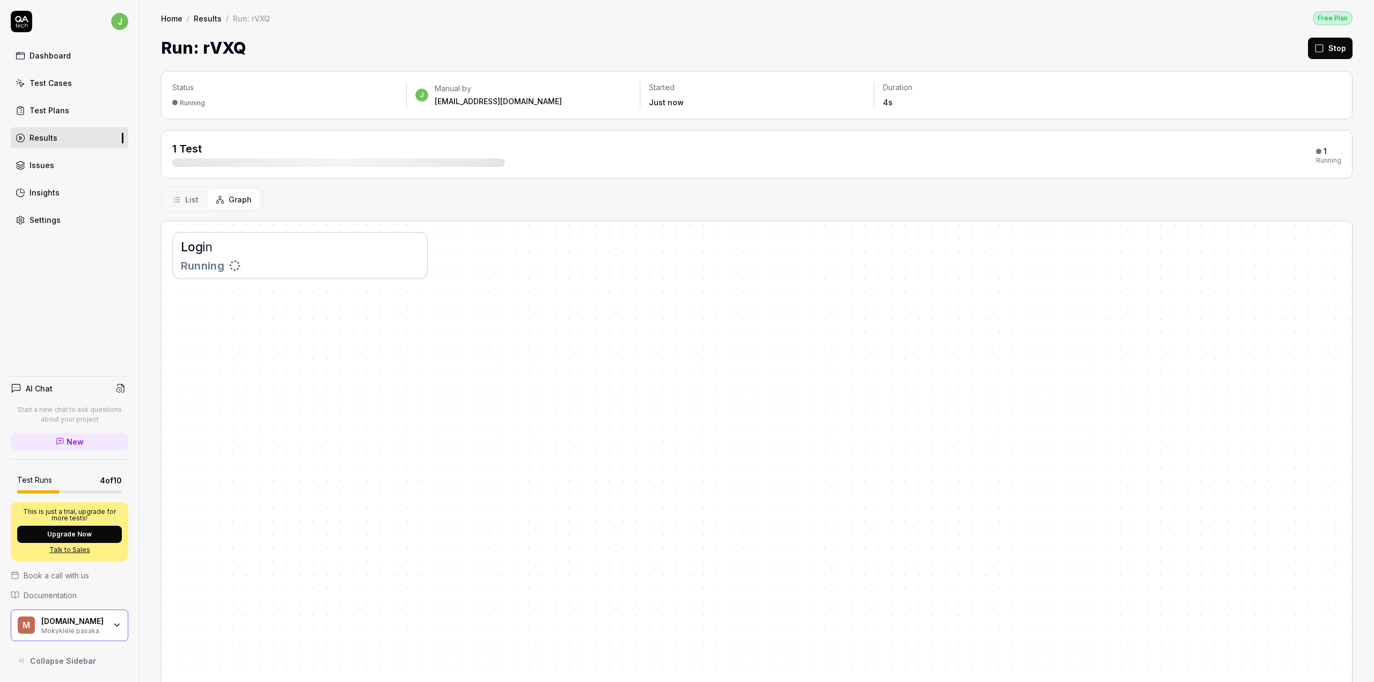
click at [266, 268] on div "Running" at bounding box center [300, 265] width 238 height 16
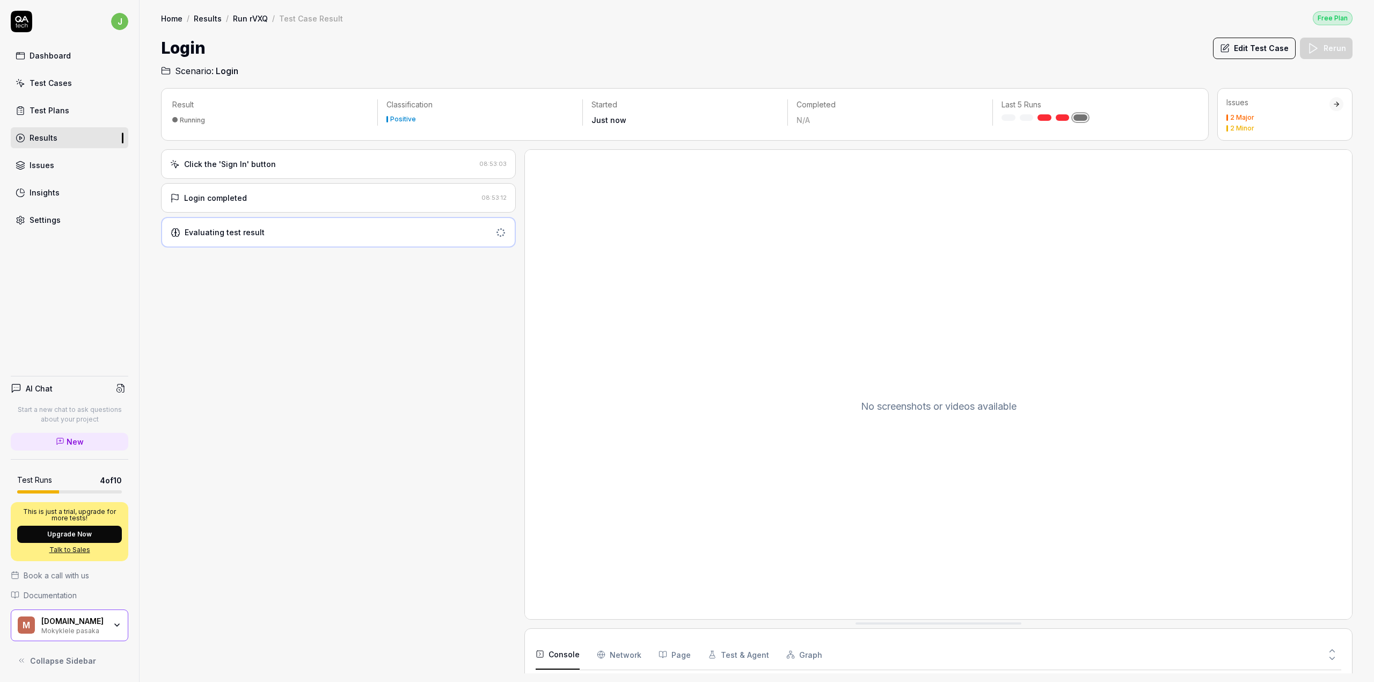
scroll to position [43, 0]
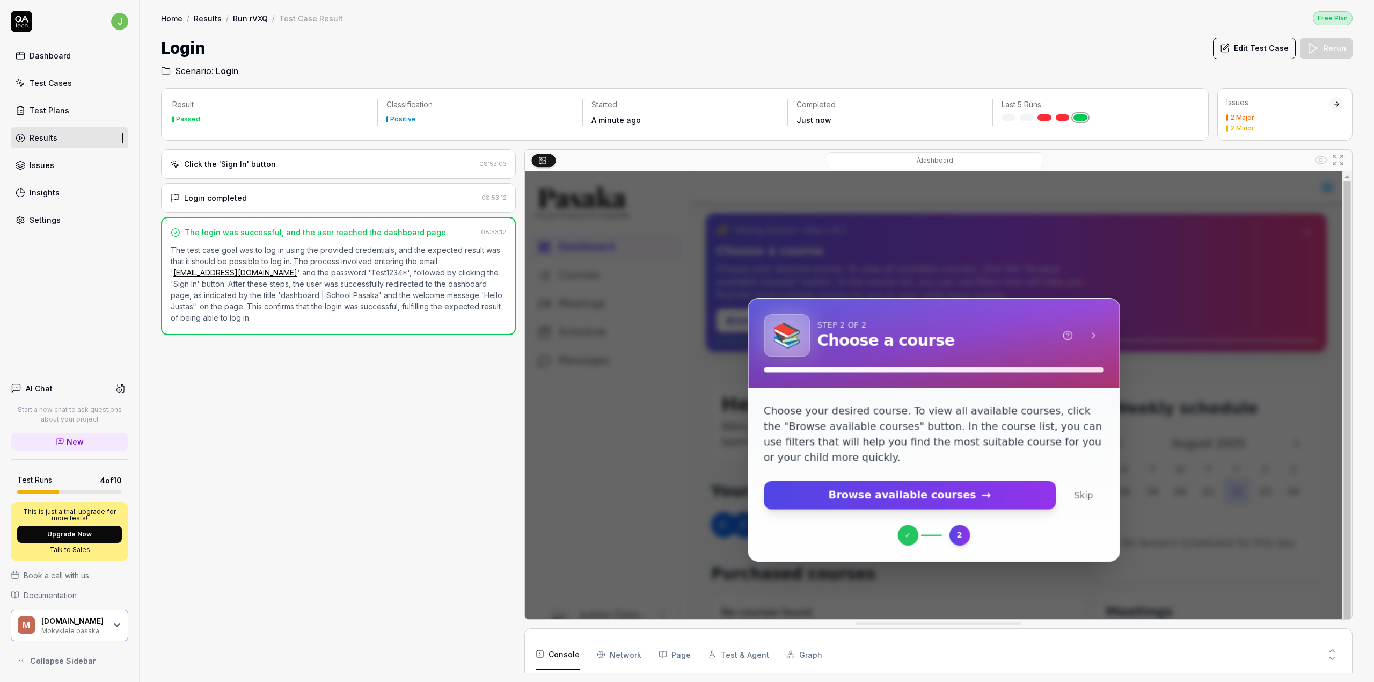
click at [68, 106] on link "Test Plans" at bounding box center [70, 110] width 118 height 21
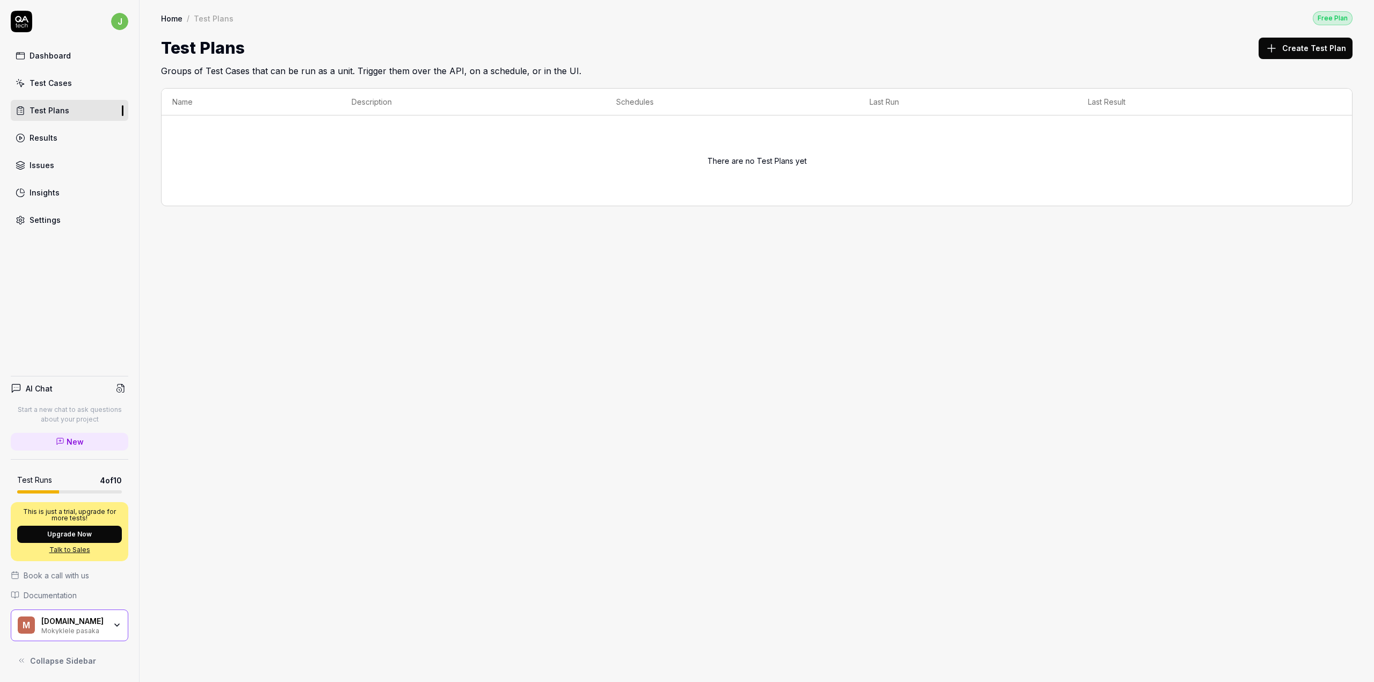
click at [1306, 54] on button "Create Test Plan" at bounding box center [1306, 48] width 94 height 21
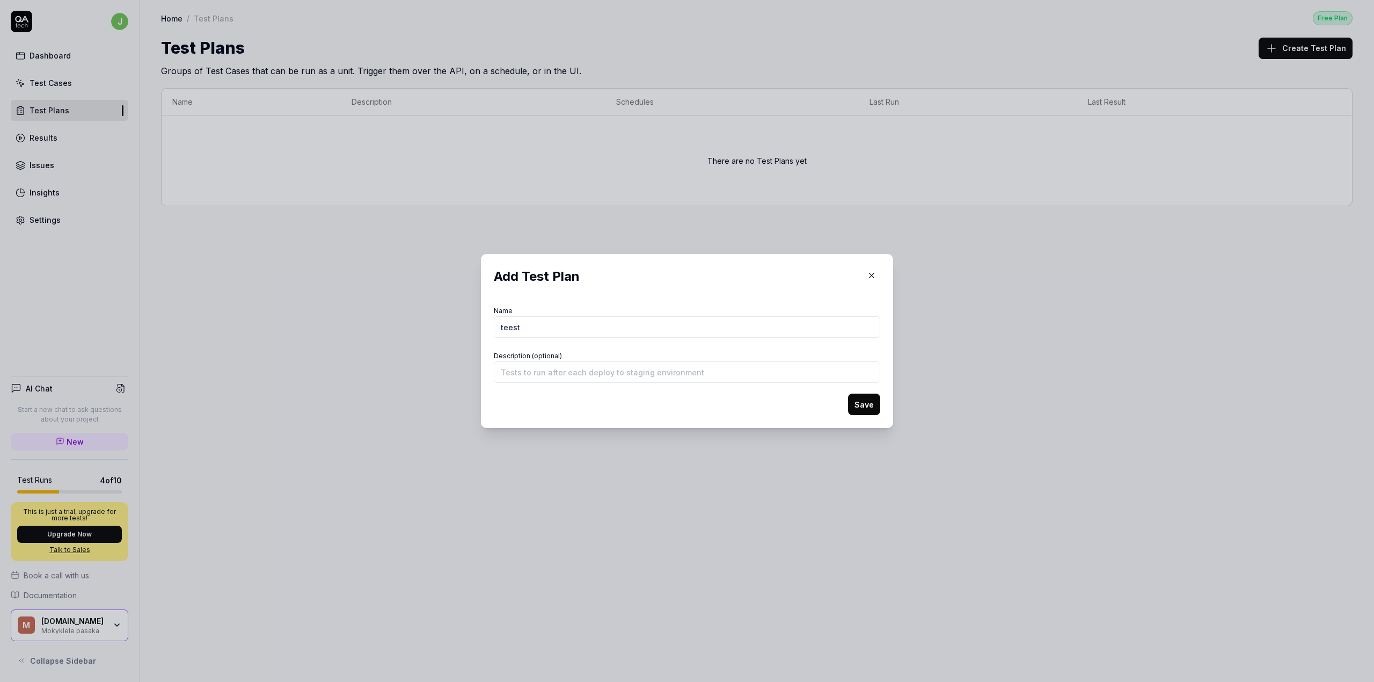
type input "teest"
click at [871, 407] on button "Save" at bounding box center [864, 404] width 32 height 21
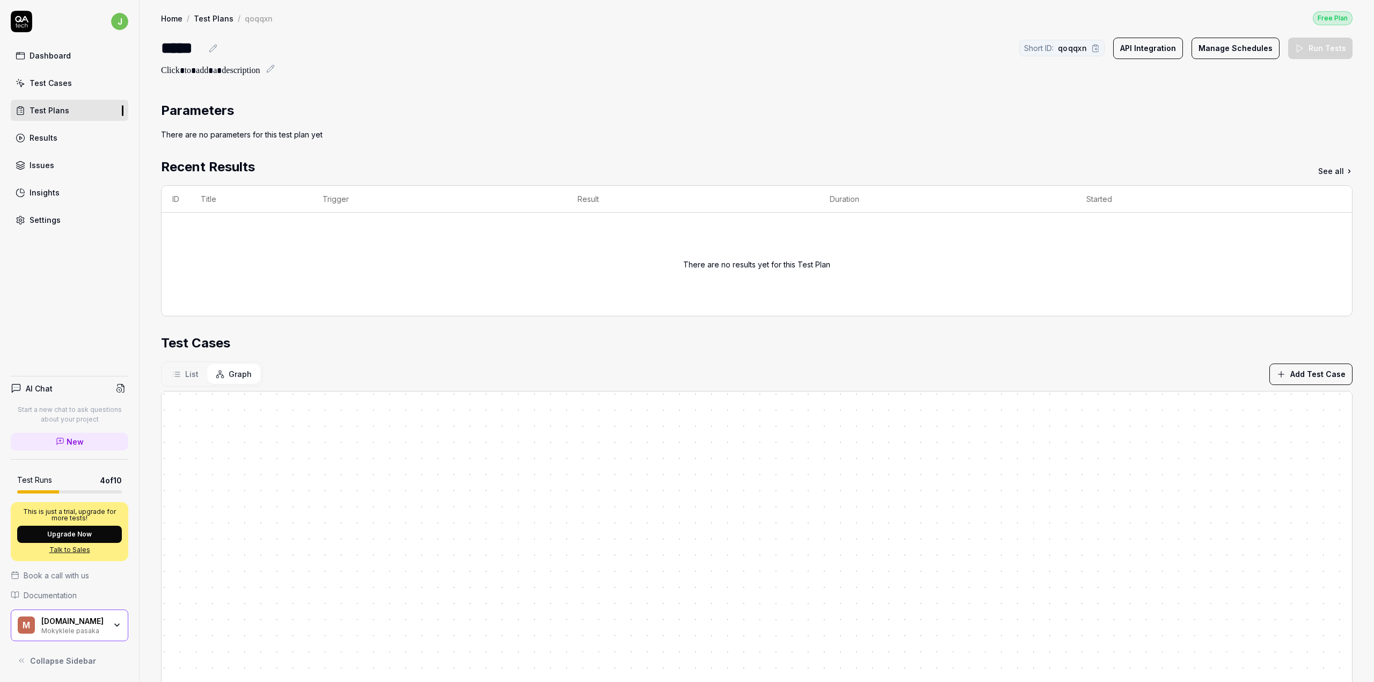
click at [1302, 377] on button "Add Test Case" at bounding box center [1311, 373] width 83 height 21
click at [57, 101] on link "Test Plans" at bounding box center [70, 110] width 118 height 21
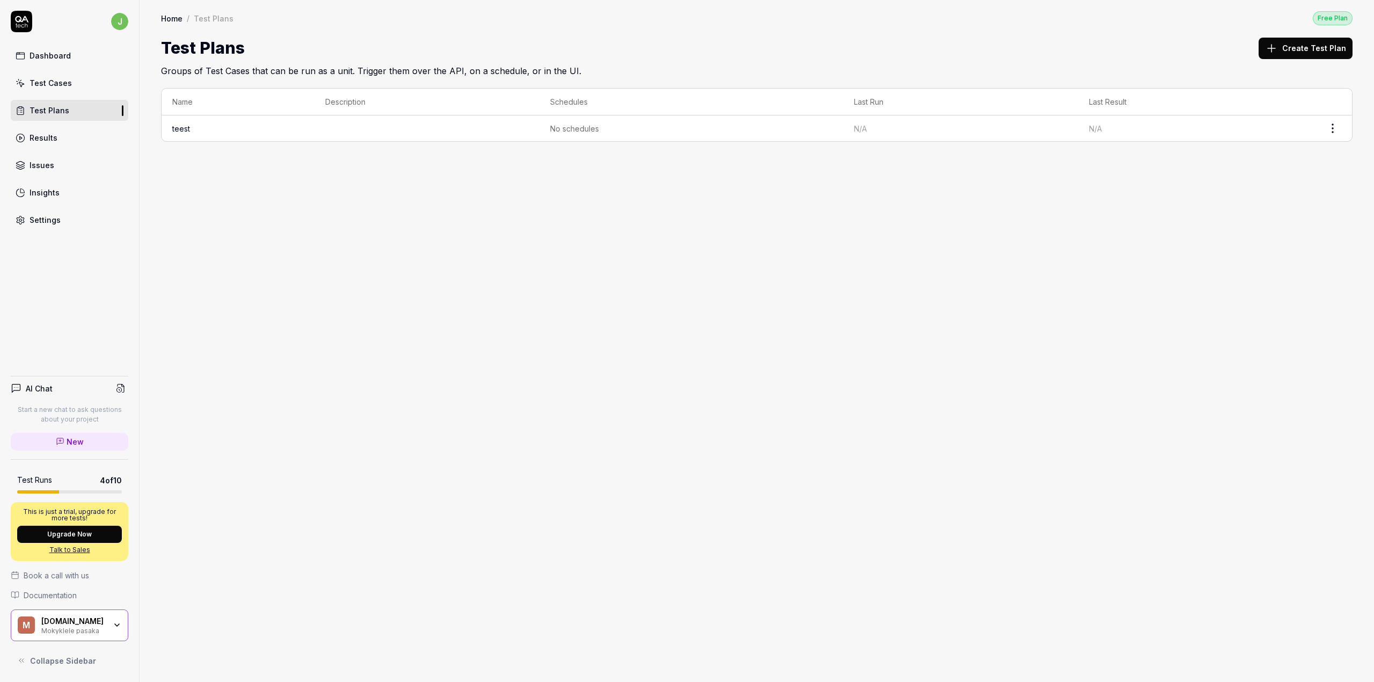
click at [1327, 52] on button "Create Test Plan" at bounding box center [1306, 48] width 94 height 21
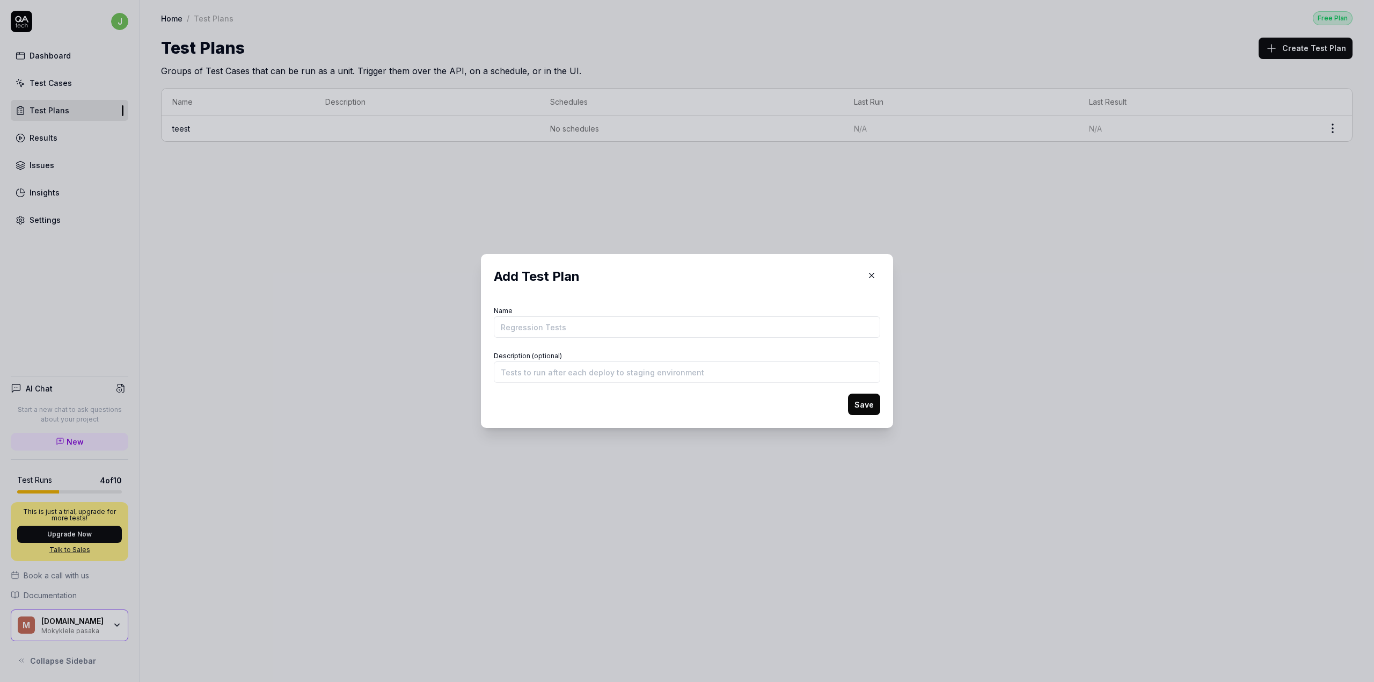
click at [867, 278] on icon "button" at bounding box center [872, 276] width 10 height 10
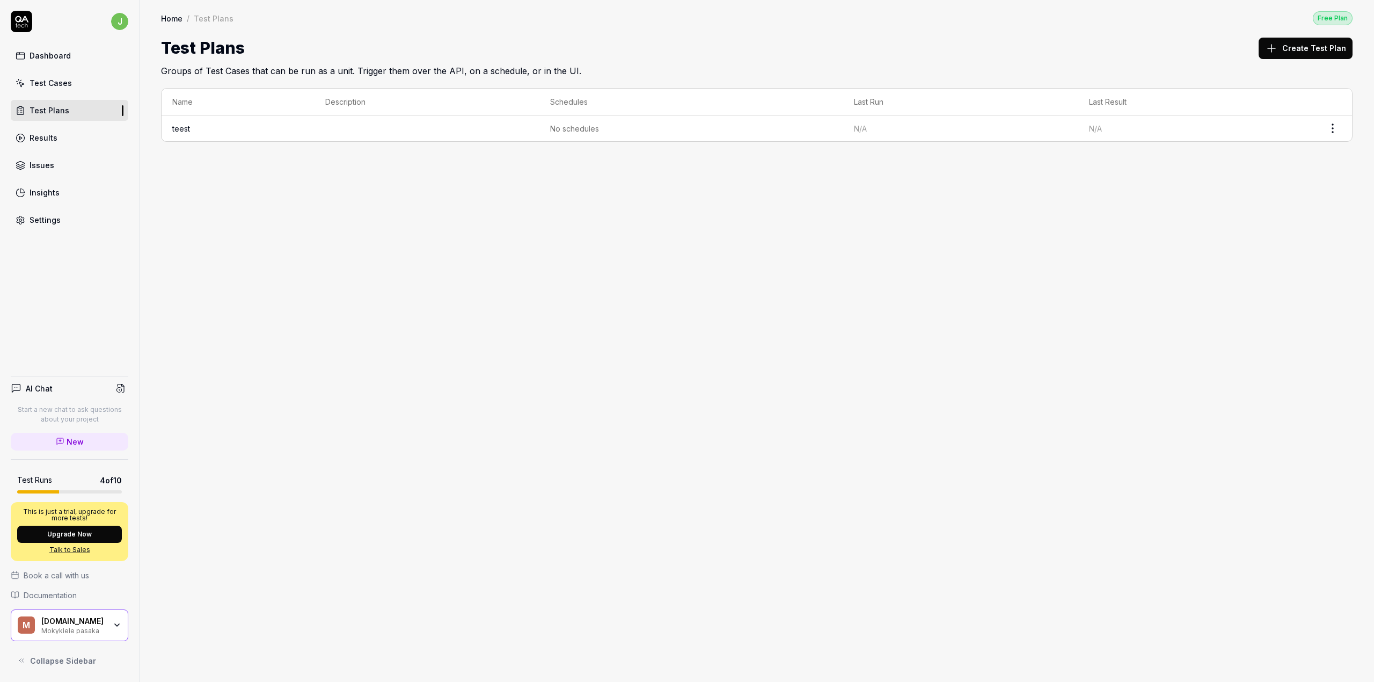
click at [38, 81] on div "Test Cases" at bounding box center [51, 82] width 42 height 11
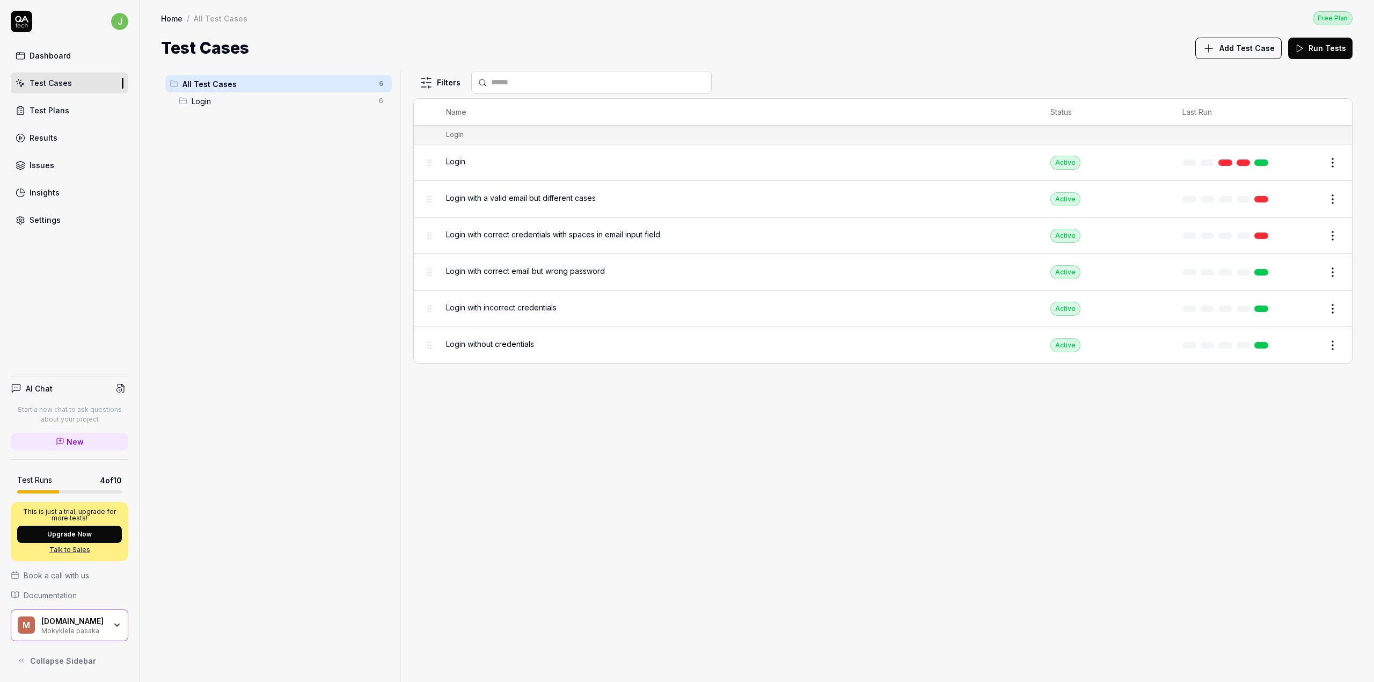
click at [1243, 53] on span "Add Test Case" at bounding box center [1247, 47] width 55 height 11
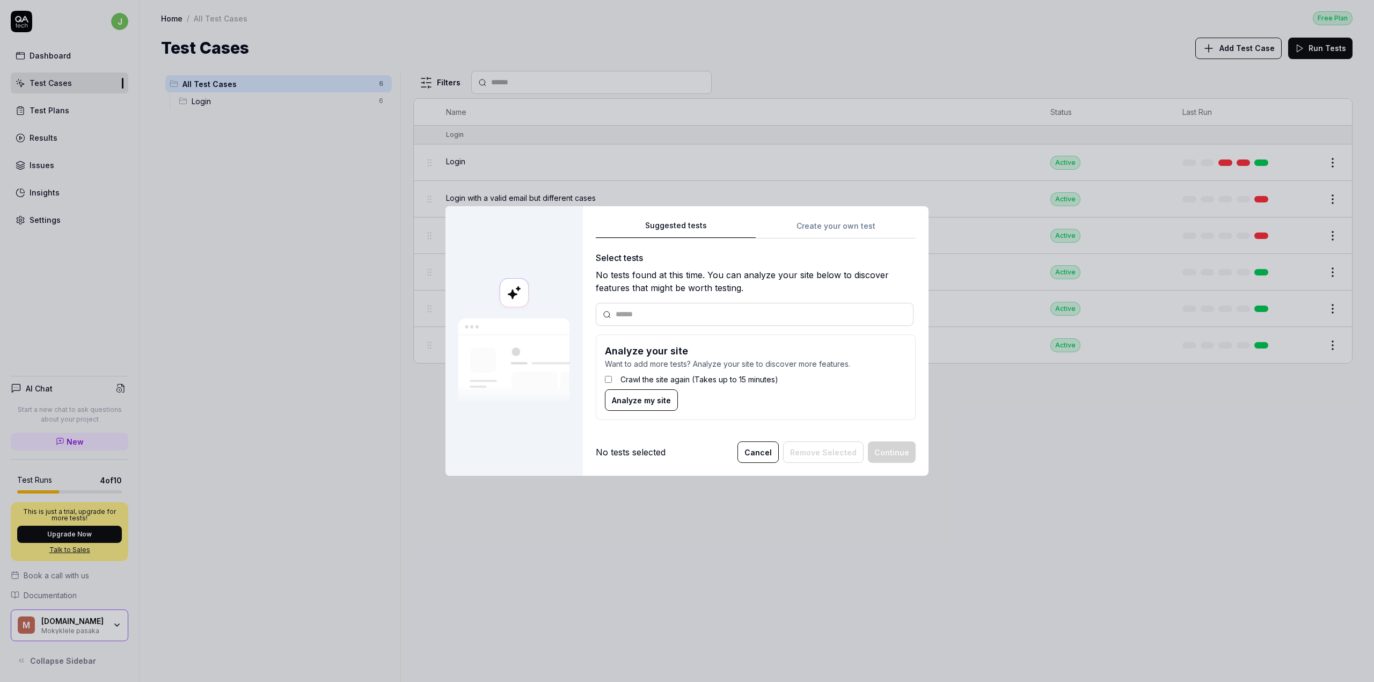
click at [625, 380] on label "Crawl the site again (Takes up to 15 minutes)" at bounding box center [700, 379] width 158 height 11
click at [632, 400] on span "Analyze my site" at bounding box center [641, 400] width 59 height 11
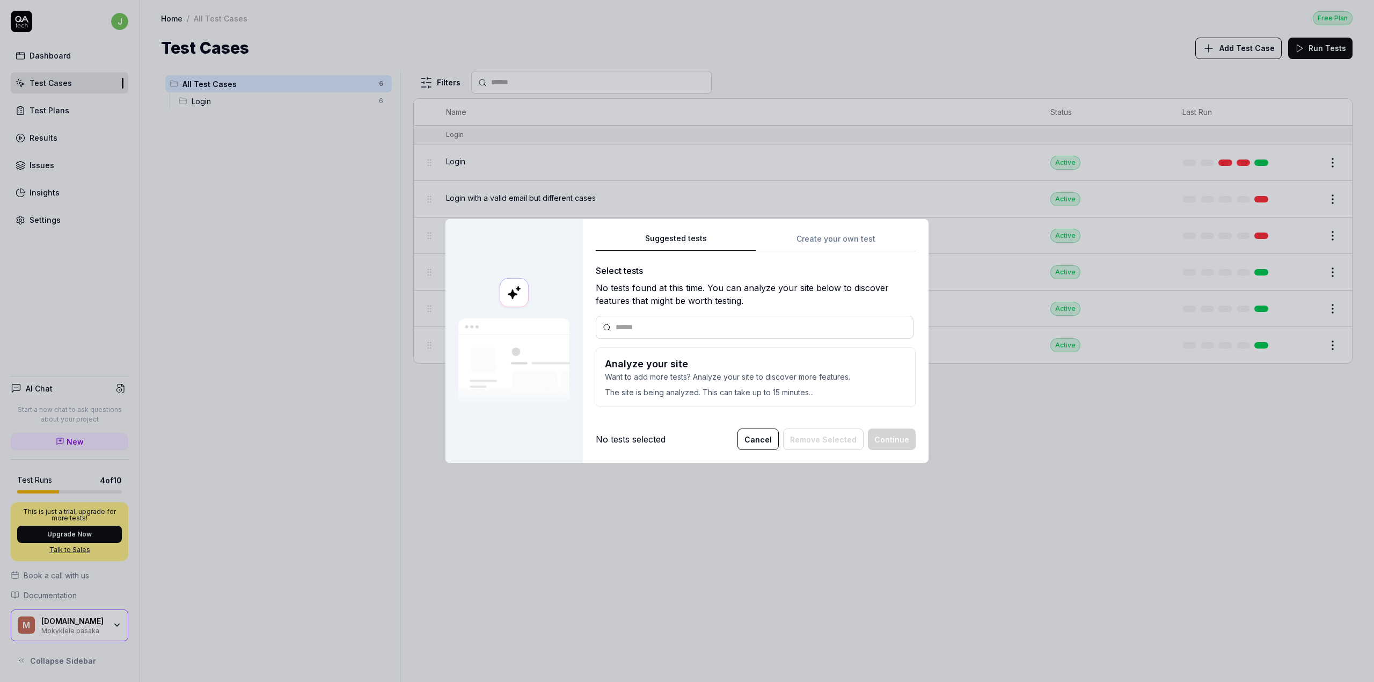
click at [639, 323] on input "text" at bounding box center [761, 327] width 291 height 11
